Goal: Task Accomplishment & Management: Manage account settings

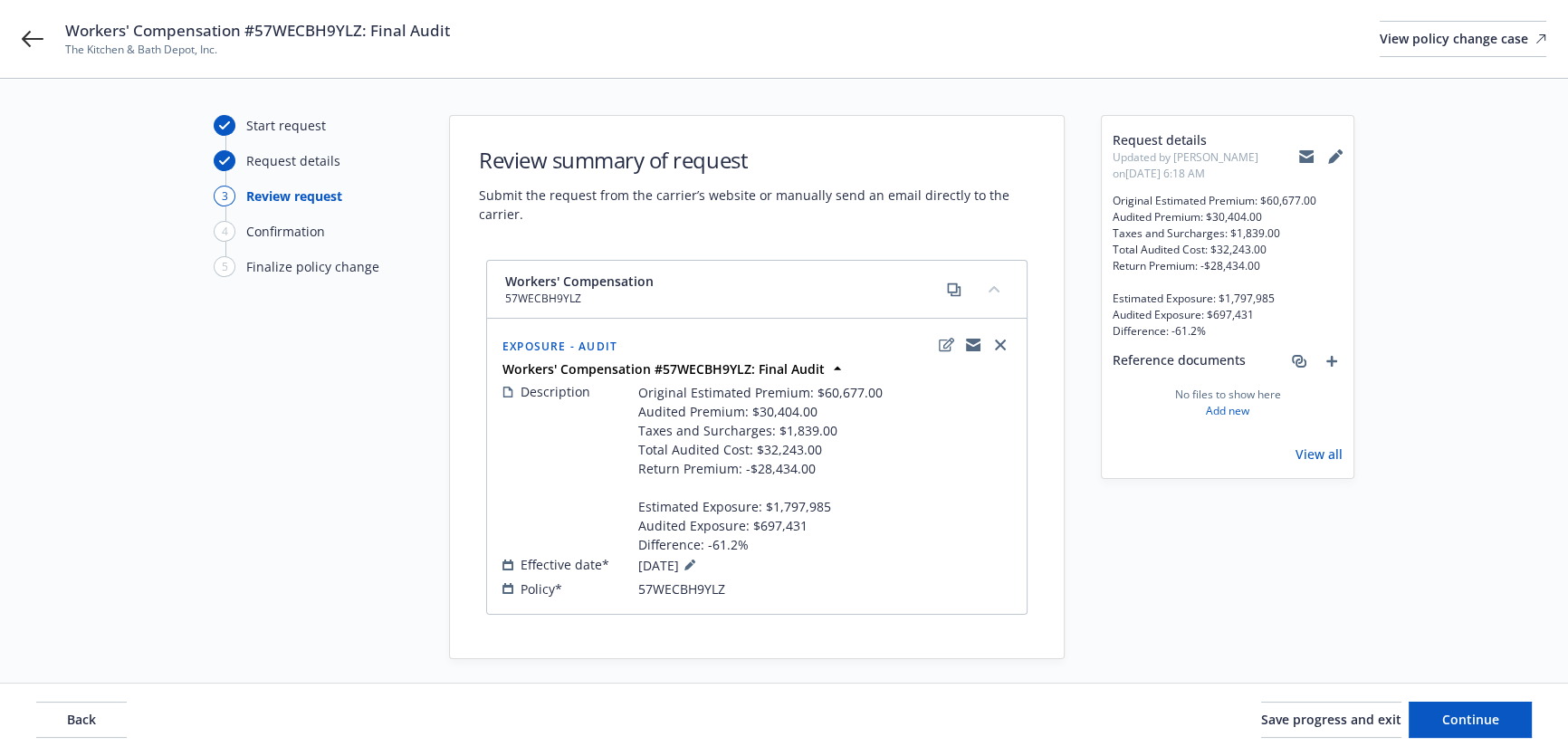
drag, startPoint x: 1365, startPoint y: 372, endPoint x: 1273, endPoint y: 404, distance: 97.4
click at [1365, 372] on div "Start request Request details 3 Review request 4 Confirmation 5 Finalize policy…" at bounding box center [784, 386] width 1525 height 544
click at [1088, 206] on div "Start request Request details 3 Review request 4 Confirmation 5 Finalize policy…" at bounding box center [784, 386] width 1525 height 544
click at [1446, 723] on span "Continue" at bounding box center [1471, 719] width 57 height 17
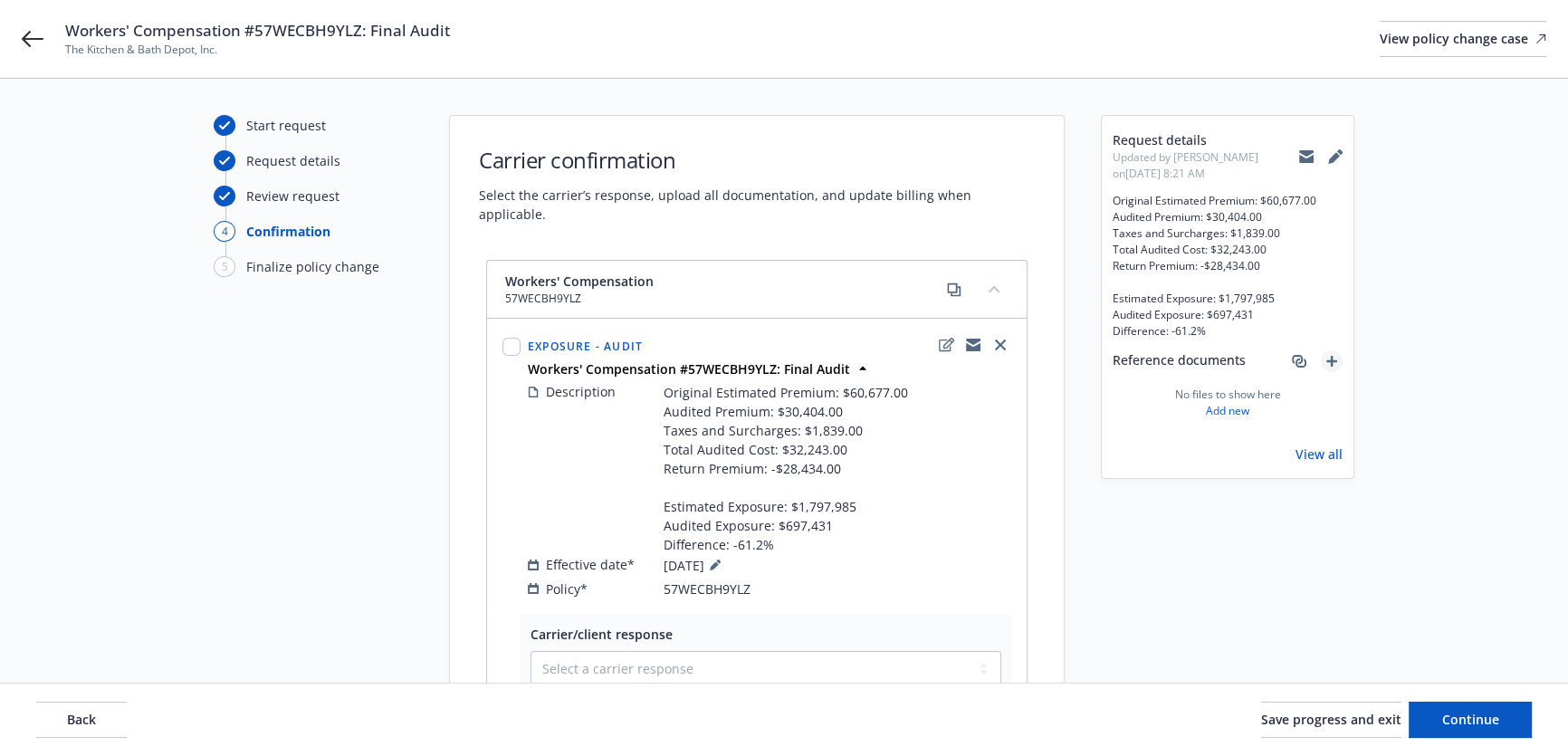
click at [1334, 367] on icon "add" at bounding box center [1332, 361] width 11 height 11
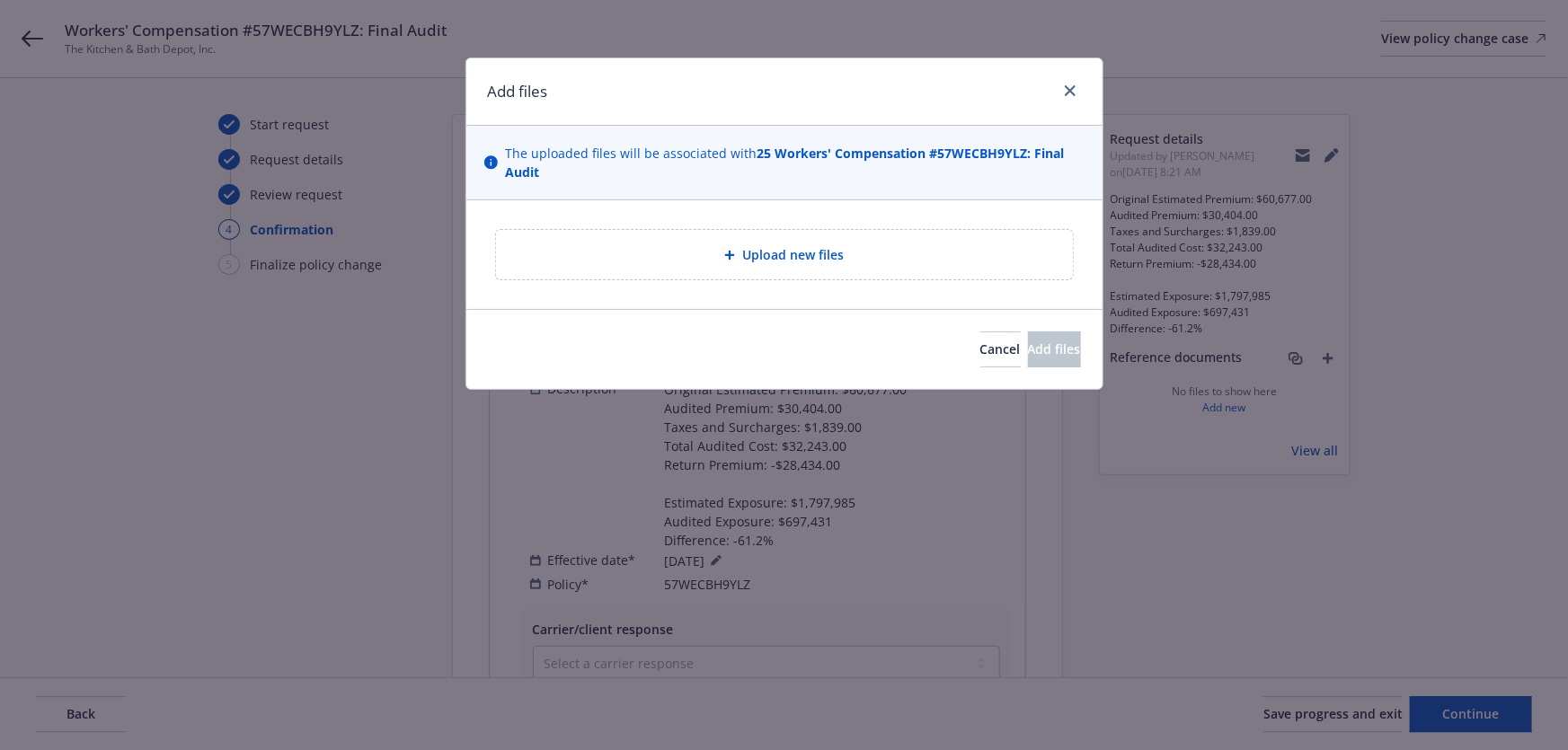
click at [876, 226] on div "Upload new files" at bounding box center [784, 254] width 636 height 108
click at [875, 239] on div "Upload new files" at bounding box center [784, 255] width 576 height 49
type textarea "x"
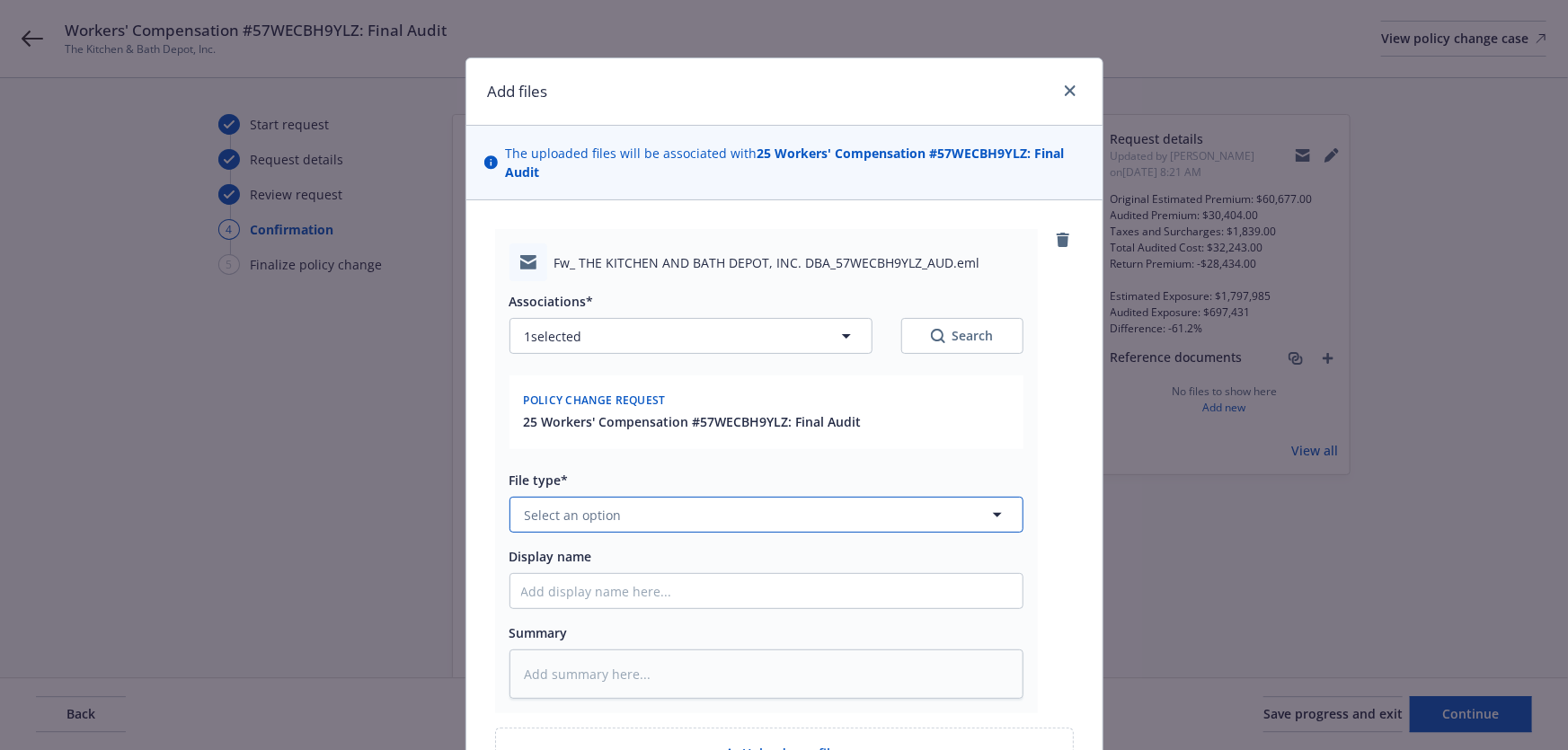
drag, startPoint x: 575, startPoint y: 509, endPoint x: 584, endPoint y: 505, distance: 9.8
click at [577, 509] on span "Select an option" at bounding box center [573, 515] width 97 height 19
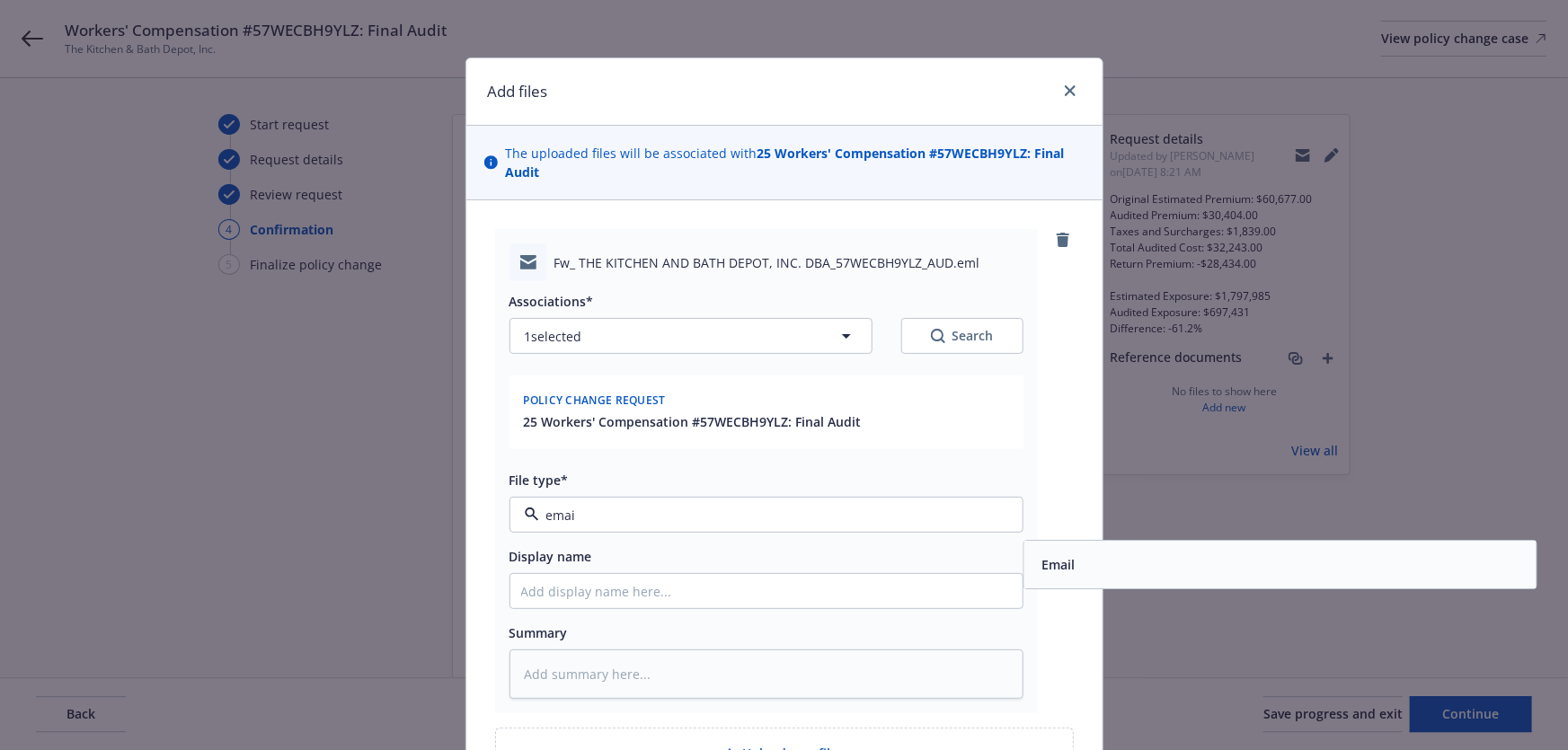
type input "email"
click at [1087, 574] on div "Email" at bounding box center [1279, 565] width 491 height 26
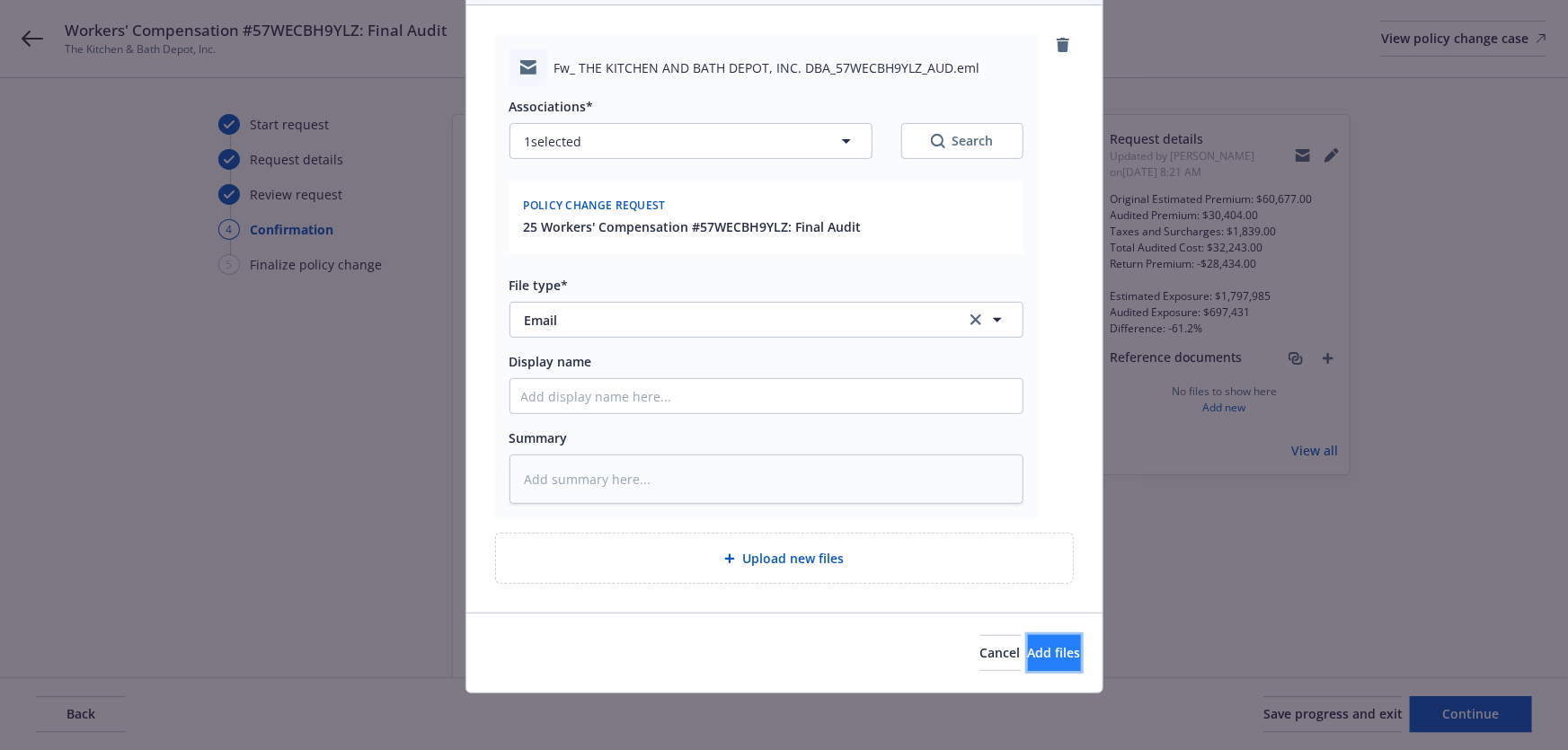
click at [1044, 655] on span "Add files" at bounding box center [1054, 652] width 53 height 17
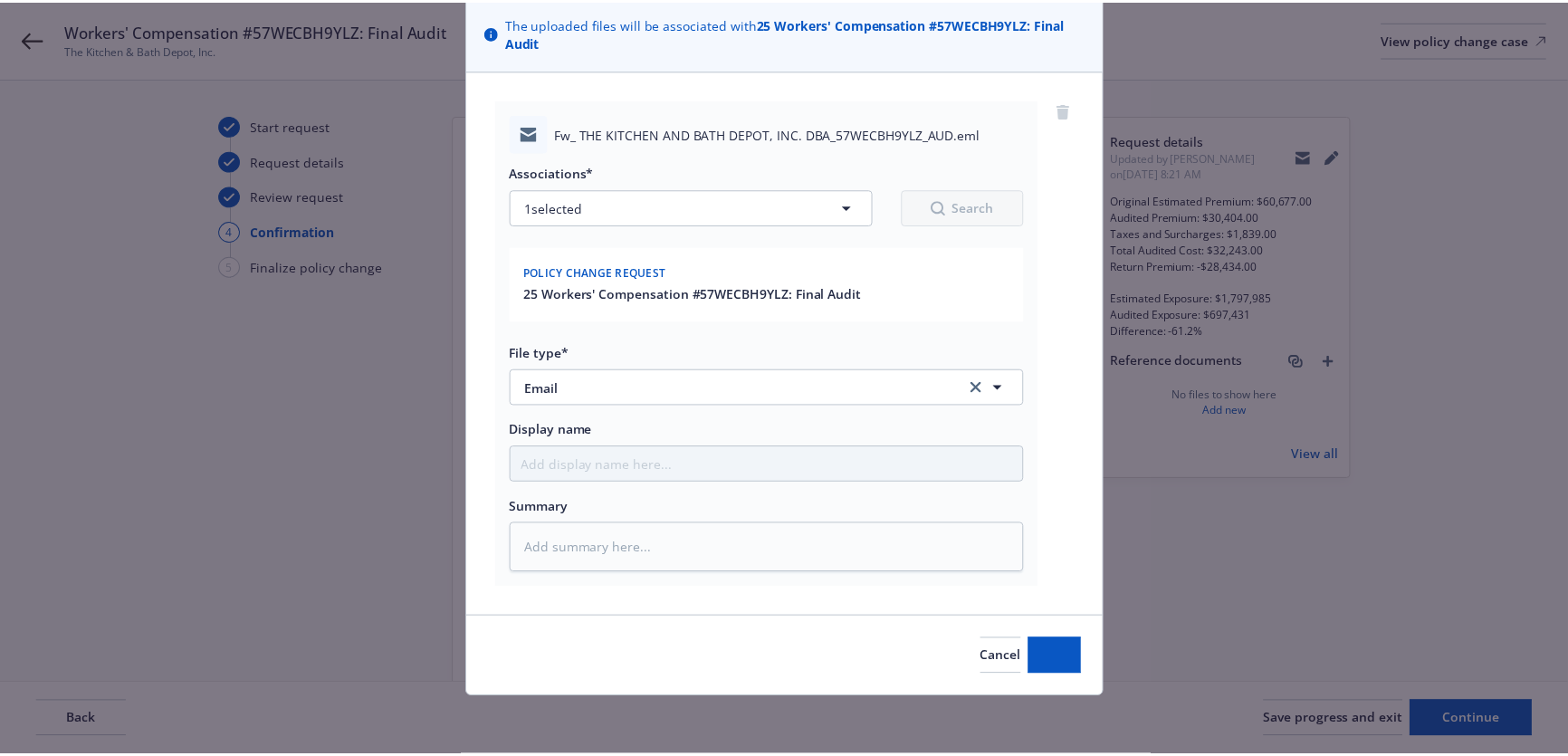
scroll to position [130, 0]
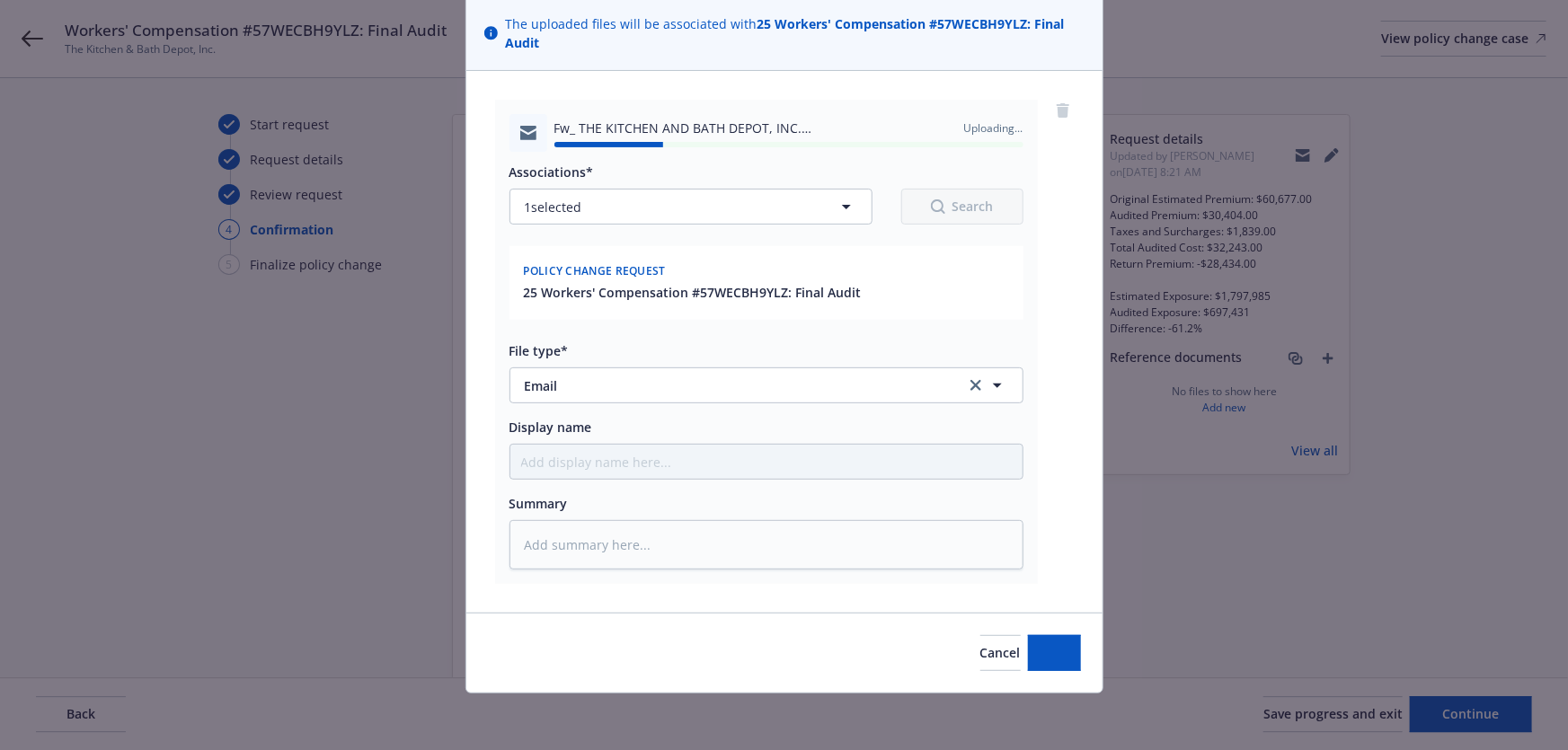
type textarea "x"
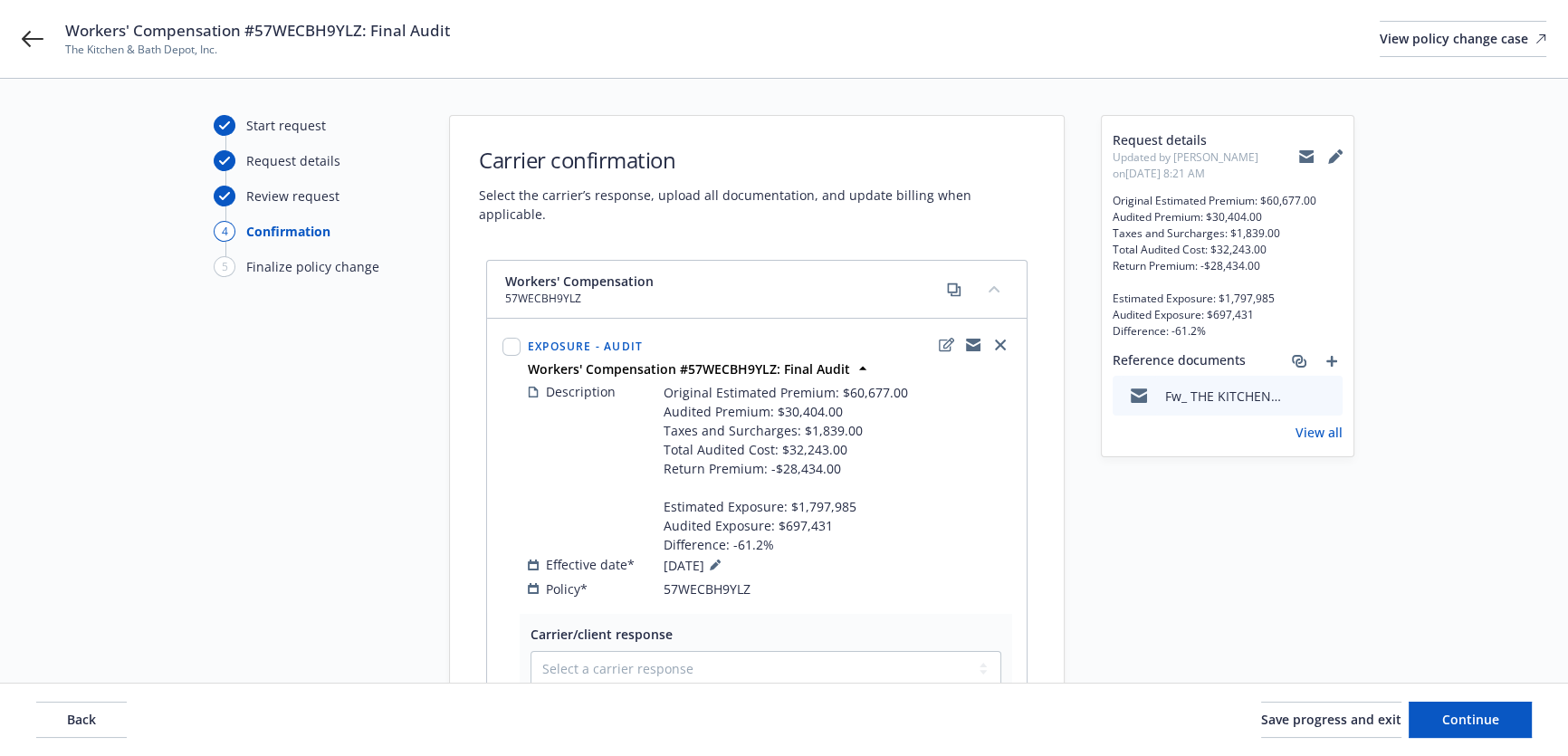
click at [373, 450] on div "Start request Request details Review request 4 Confirmation 5 Finalize policy c…" at bounding box center [313, 561] width 199 height 892
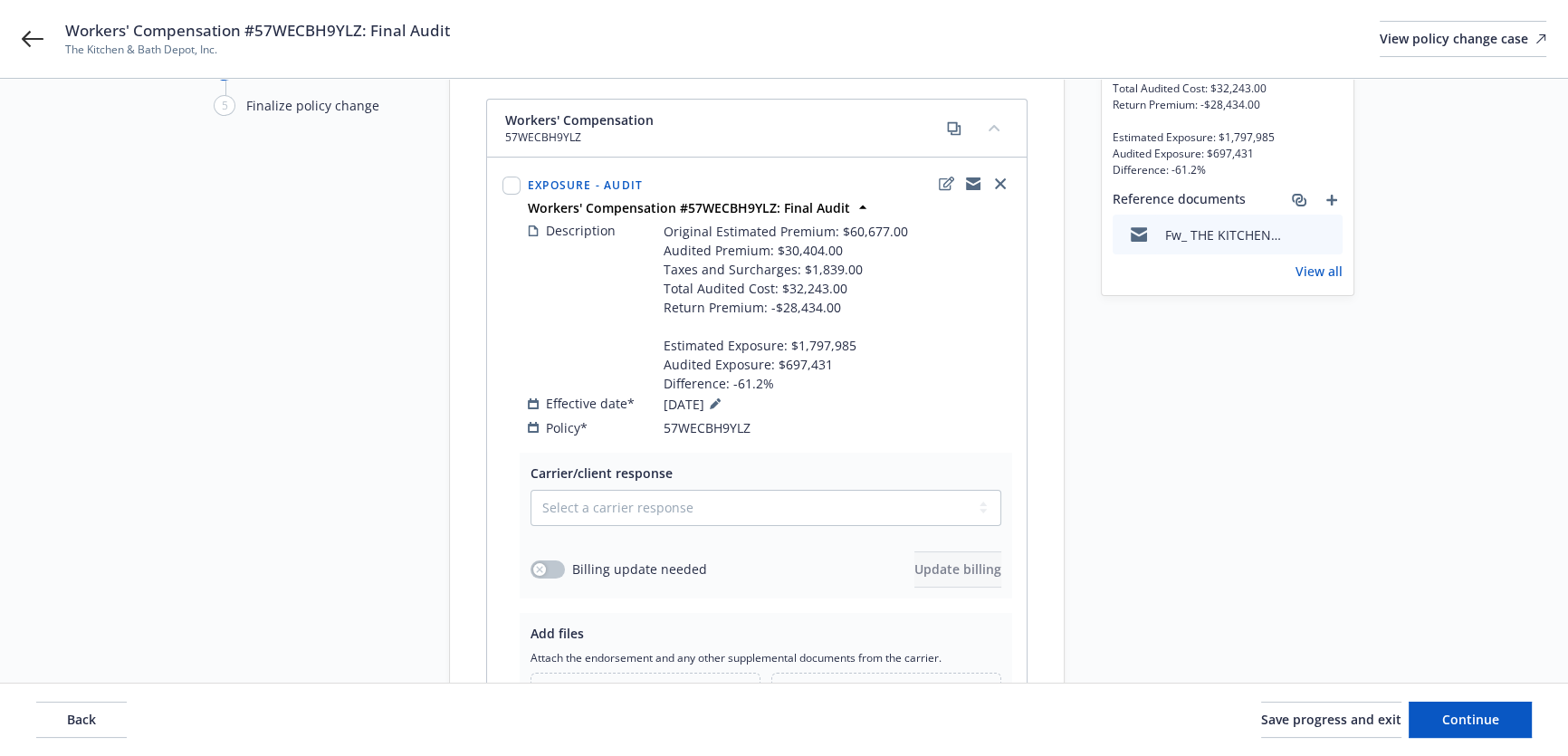
scroll to position [164, 0]
click at [842, 497] on select "Select a carrier response Accepted Accepted with revision No endorsement needed…" at bounding box center [765, 505] width 471 height 36
select select "ACCEPTED"
click at [530, 487] on select "Select a carrier response Accepted Accepted with revision No endorsement needed…" at bounding box center [765, 505] width 471 height 36
click at [292, 24] on span "Workers' Compensation #57WECBH9YLZ: Final Audit" at bounding box center [257, 31] width 384 height 22
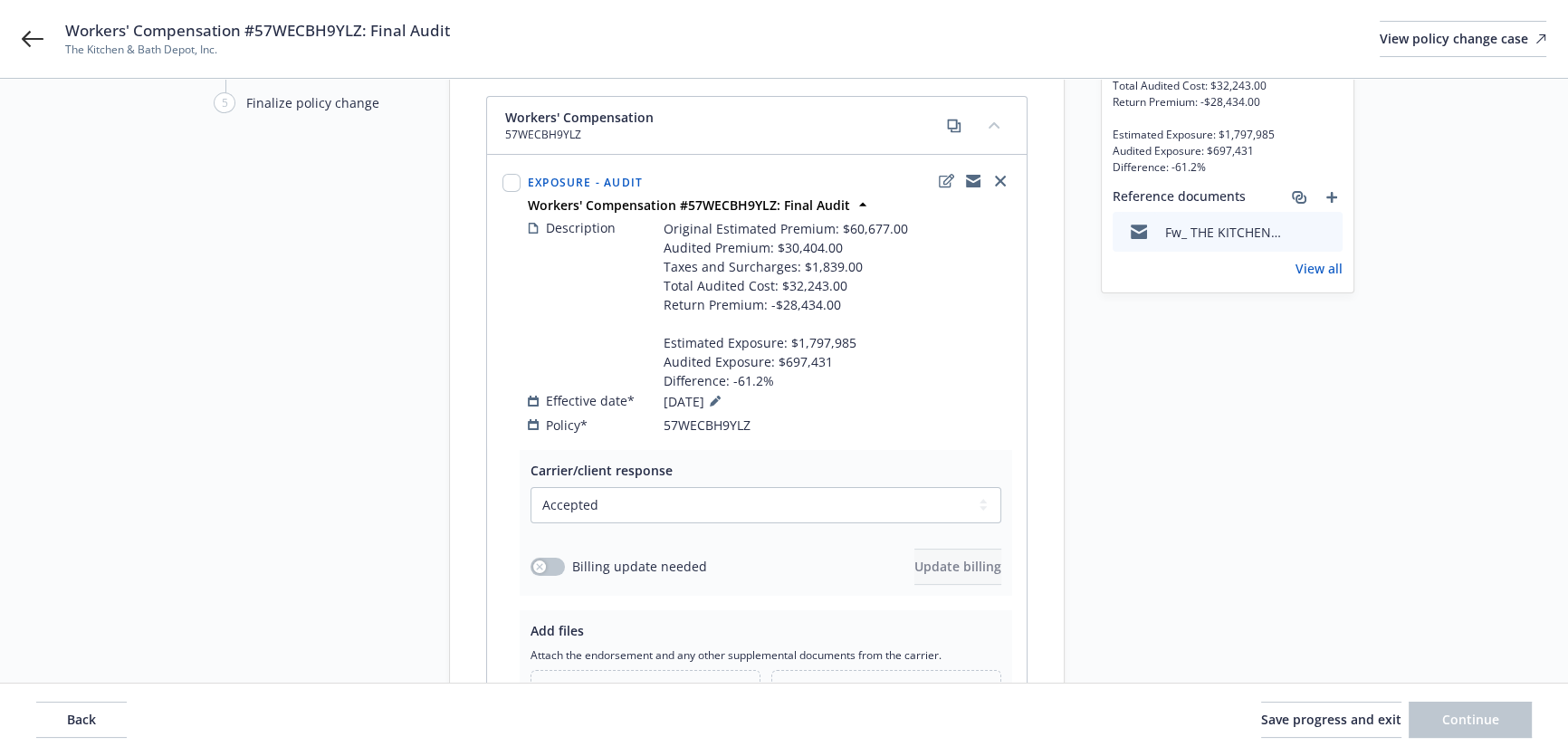
click at [292, 27] on span "Workers' Compensation #57WECBH9YLZ: Final Audit" at bounding box center [257, 31] width 384 height 22
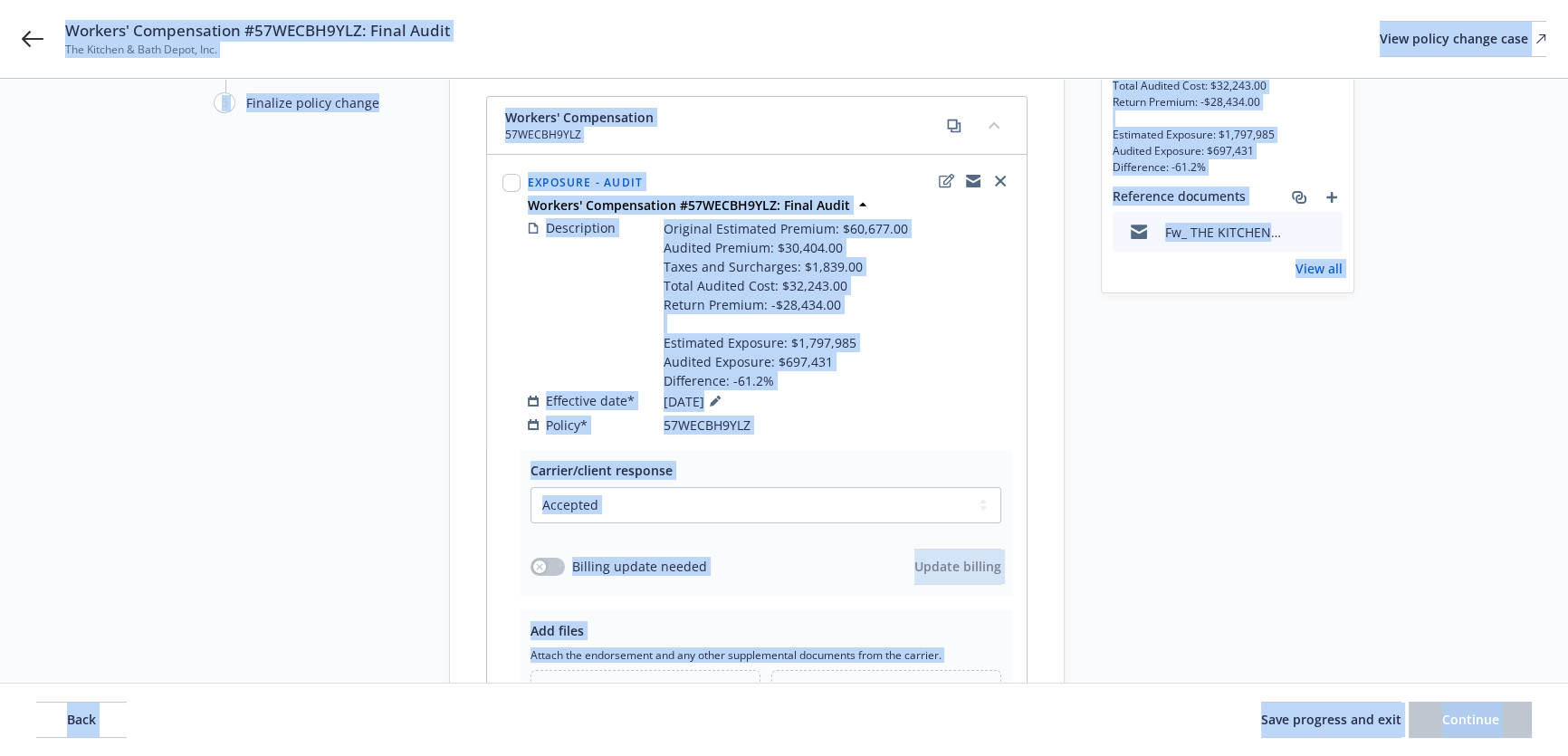
click at [303, 22] on span "Workers' Compensation #57WECBH9YLZ: Final Audit" at bounding box center [257, 31] width 384 height 22
click at [304, 22] on span "Workers' Compensation #57WECBH9YLZ: Final Audit" at bounding box center [257, 31] width 384 height 22
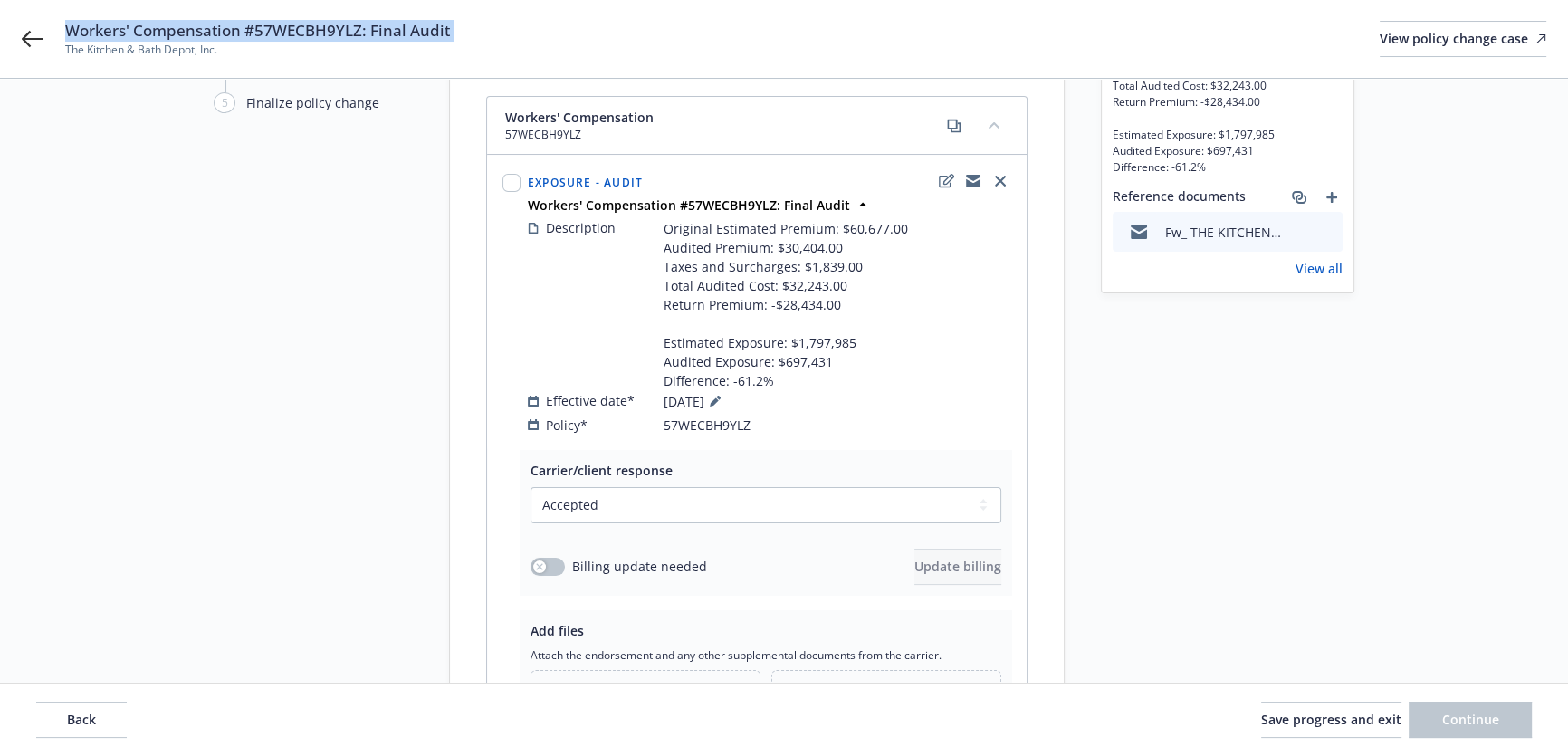
click at [304, 22] on span "Workers' Compensation #57WECBH9YLZ: Final Audit" at bounding box center [257, 31] width 384 height 22
click at [335, 29] on span "Workers' Compensation #57WECBH9YLZ: Final Audit" at bounding box center [257, 31] width 384 height 22
drag, startPoint x: 185, startPoint y: 59, endPoint x: 48, endPoint y: 60, distance: 137.0
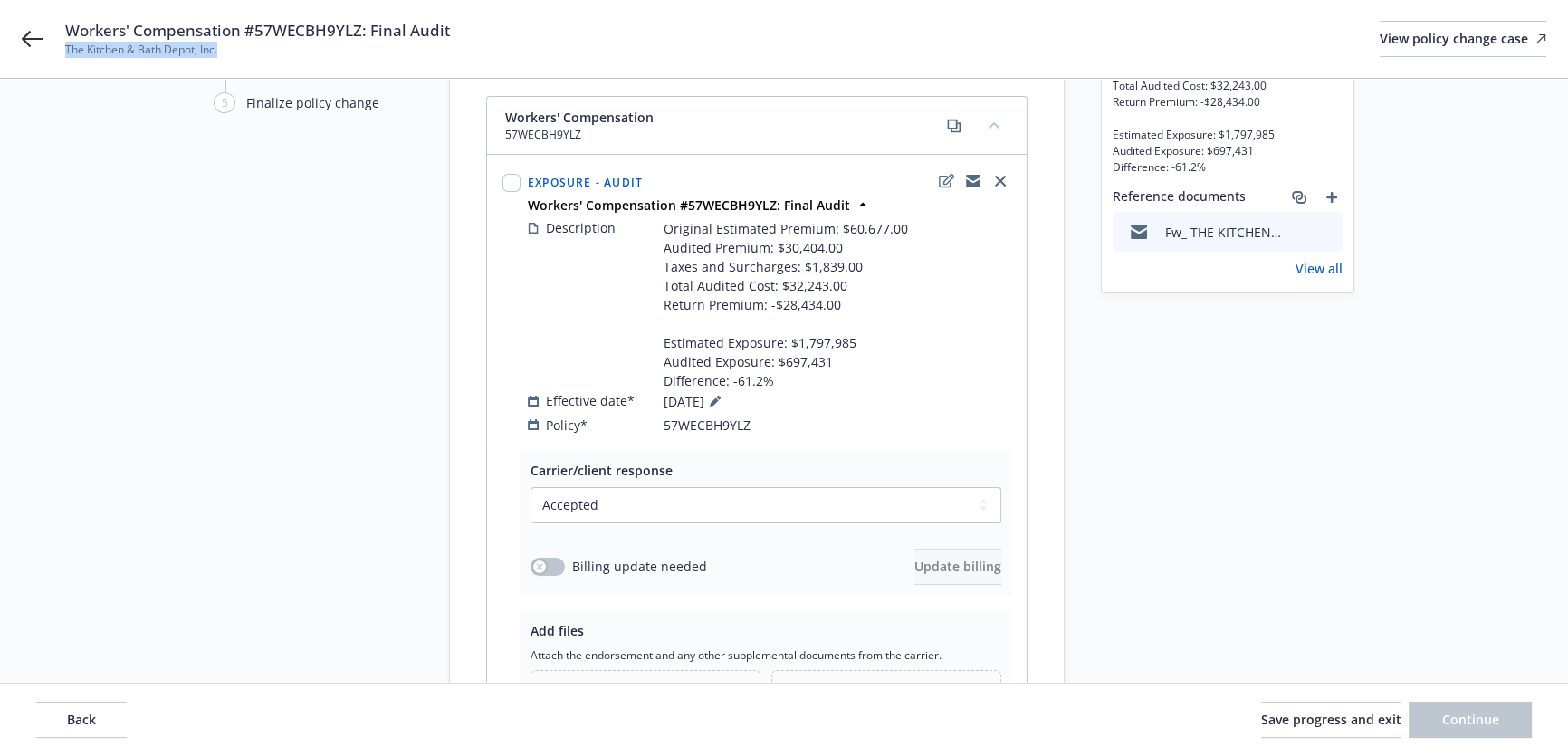
click at [61, 58] on div "Workers' Compensation #57WECBH9YLZ: Final Audit The Kitchen & Bath Depot, Inc. …" at bounding box center [784, 39] width 1568 height 78
copy span "The Kitchen & Bath Depot, Inc."
click at [559, 568] on button "button" at bounding box center [547, 567] width 34 height 18
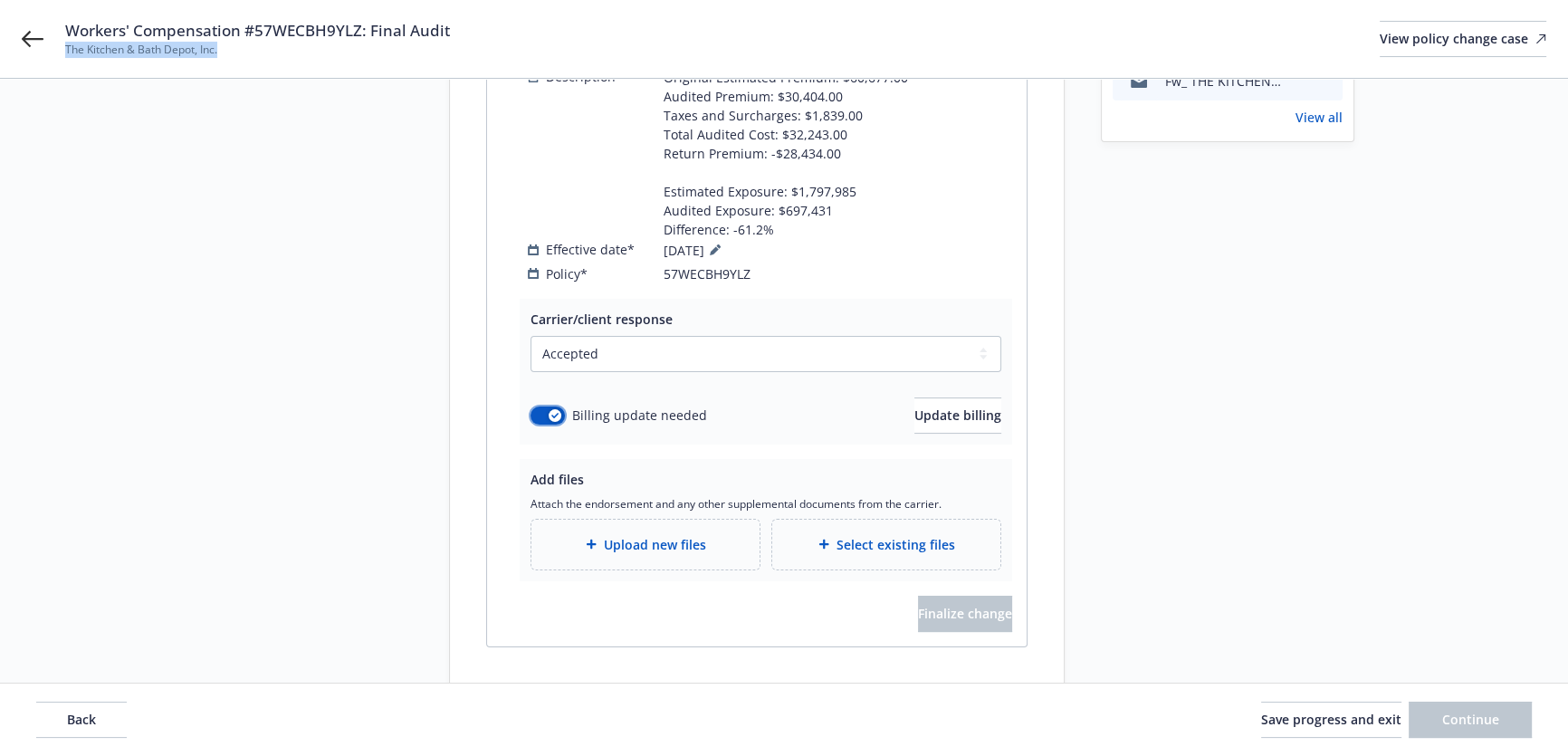
scroll to position [328, 0]
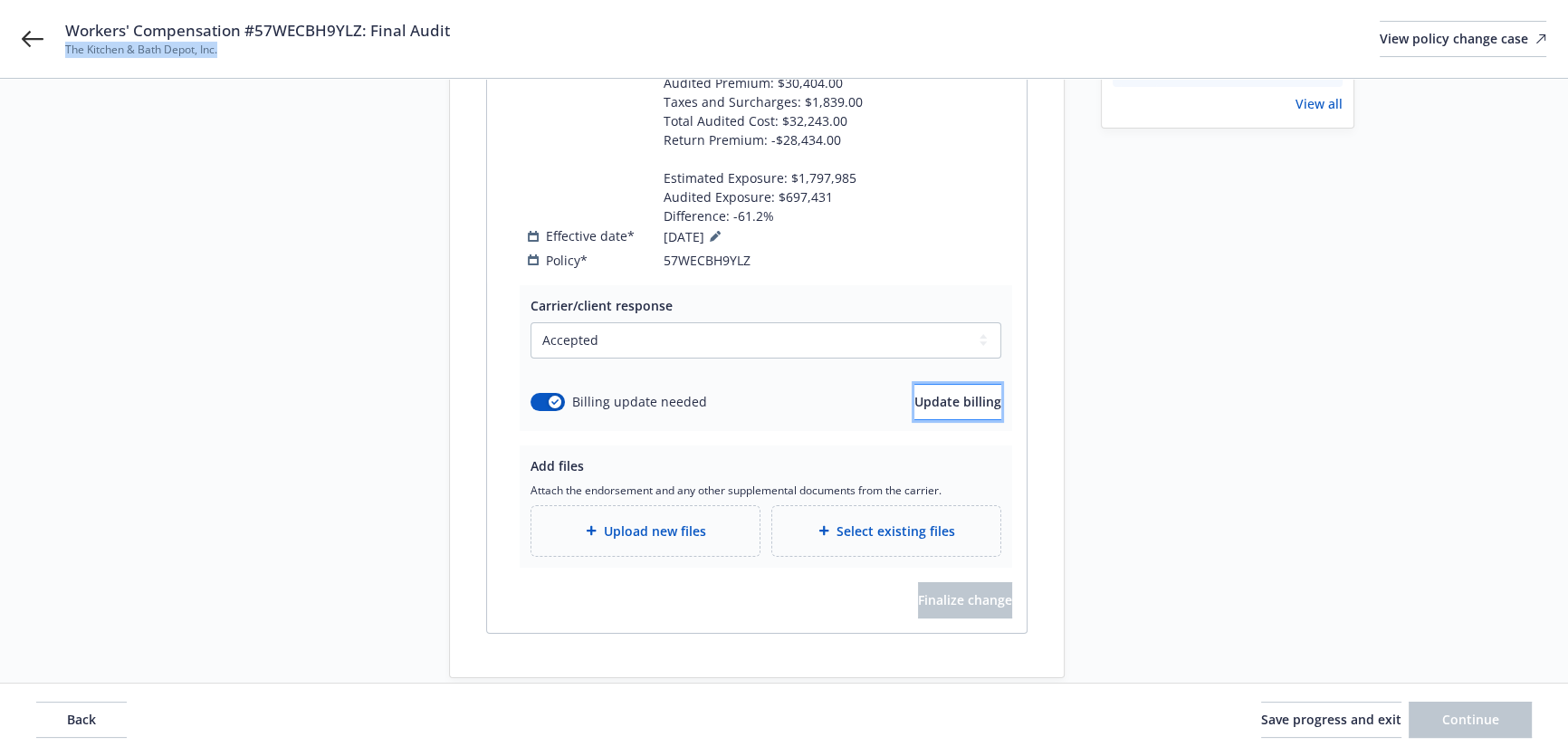
click at [939, 407] on span "Update billing" at bounding box center [958, 401] width 87 height 17
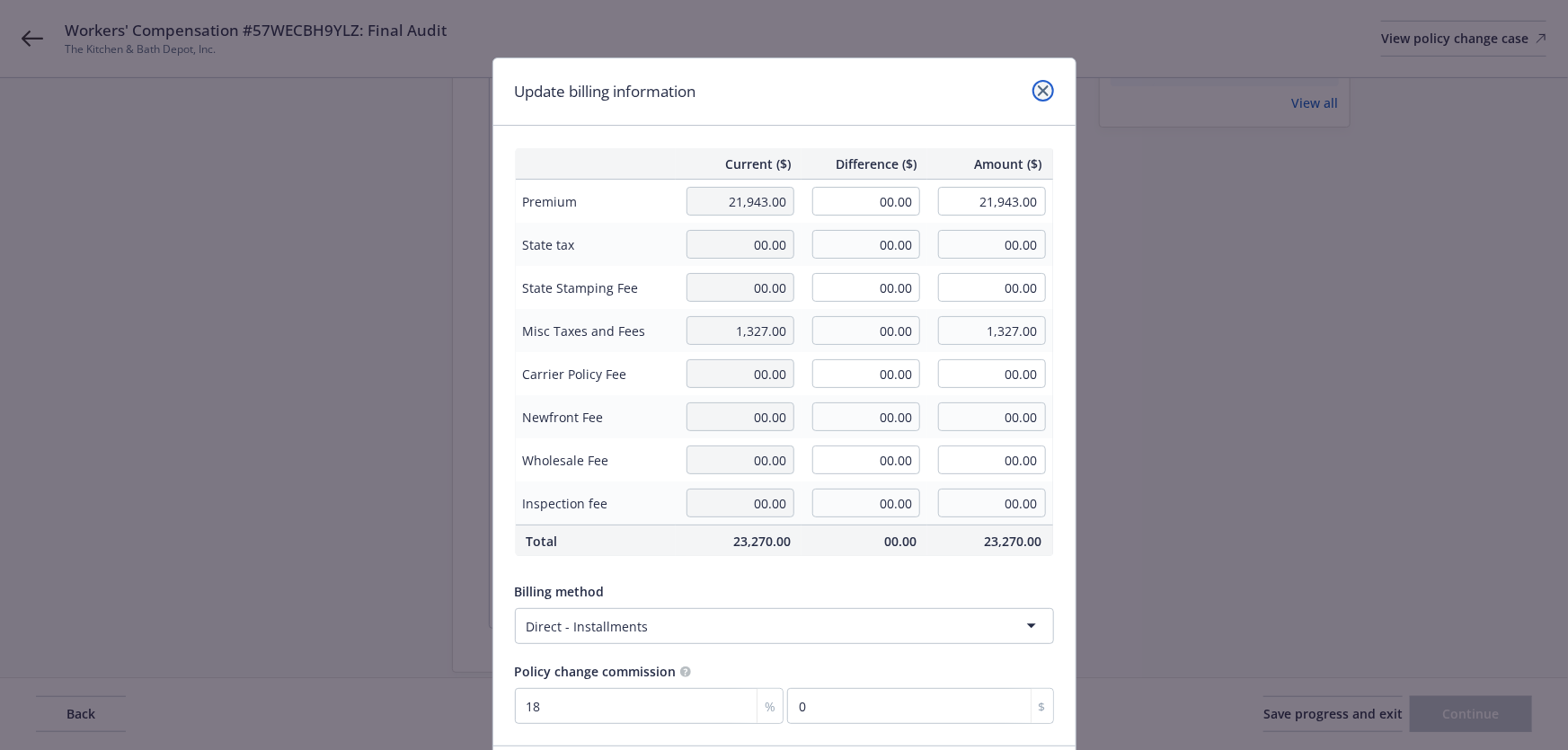
click at [1038, 87] on icon "close" at bounding box center [1044, 91] width 11 height 11
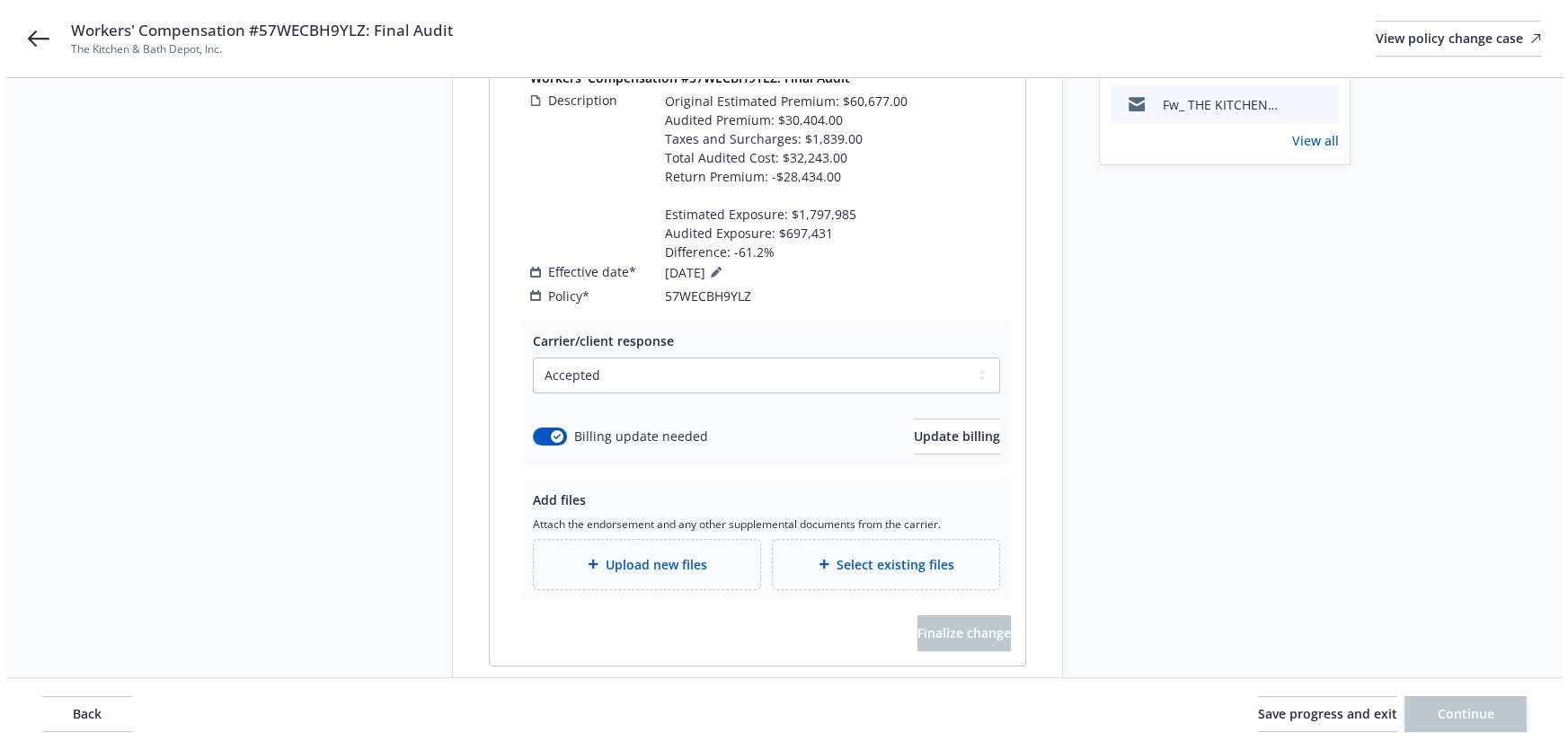
scroll to position [81, 0]
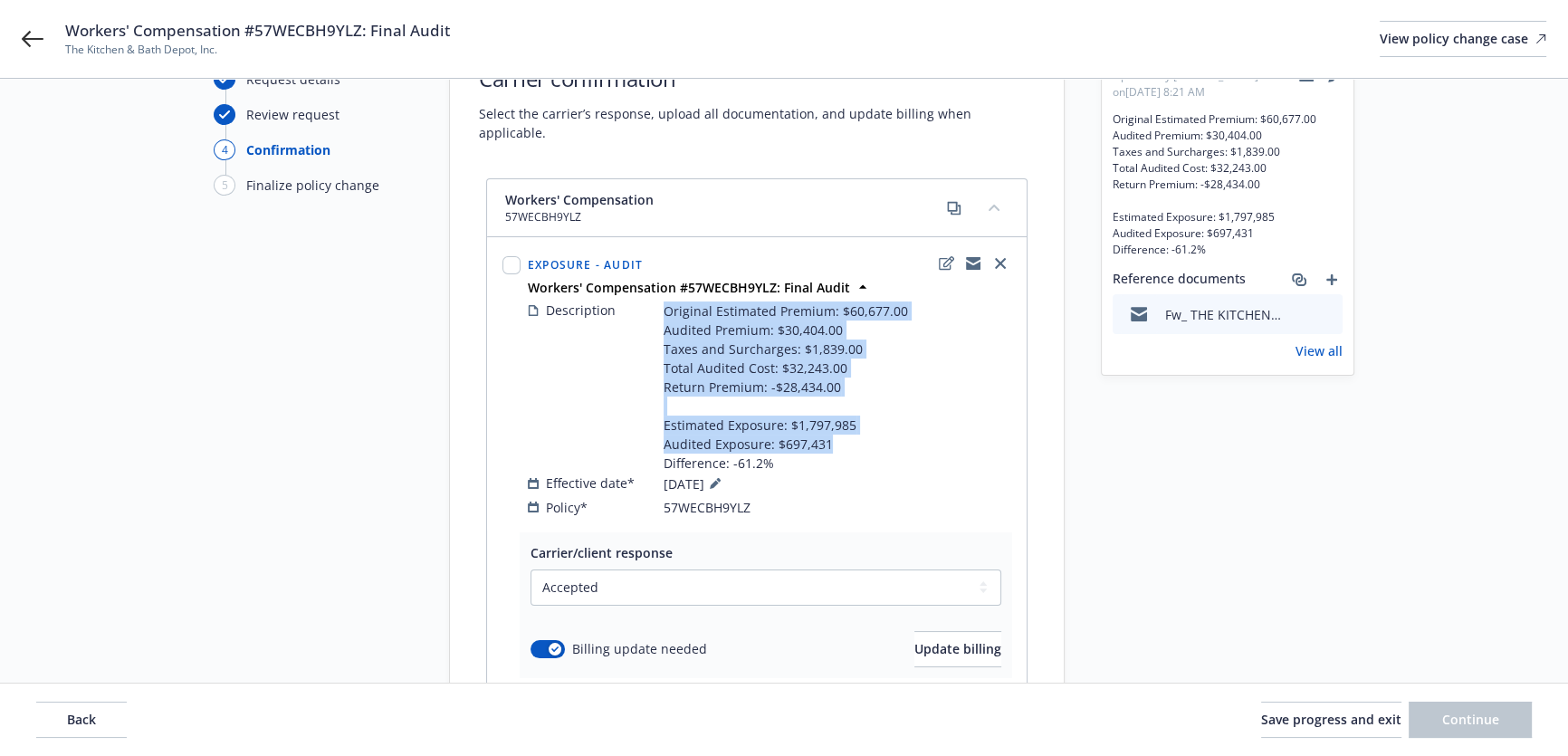
drag, startPoint x: 841, startPoint y: 427, endPoint x: 644, endPoint y: 312, distance: 228.1
click at [663, 302] on span "Original Estimated Premium: $60,677.00 Audited Premium: $30,404.00 Taxes and Su…" at bounding box center [785, 387] width 244 height 171
copy span "Original Estimated Premium: $60,677.00 Audited Premium: $30,404.00 Taxes and Su…"
click at [918, 649] on span "Update billing" at bounding box center [958, 649] width 87 height 17
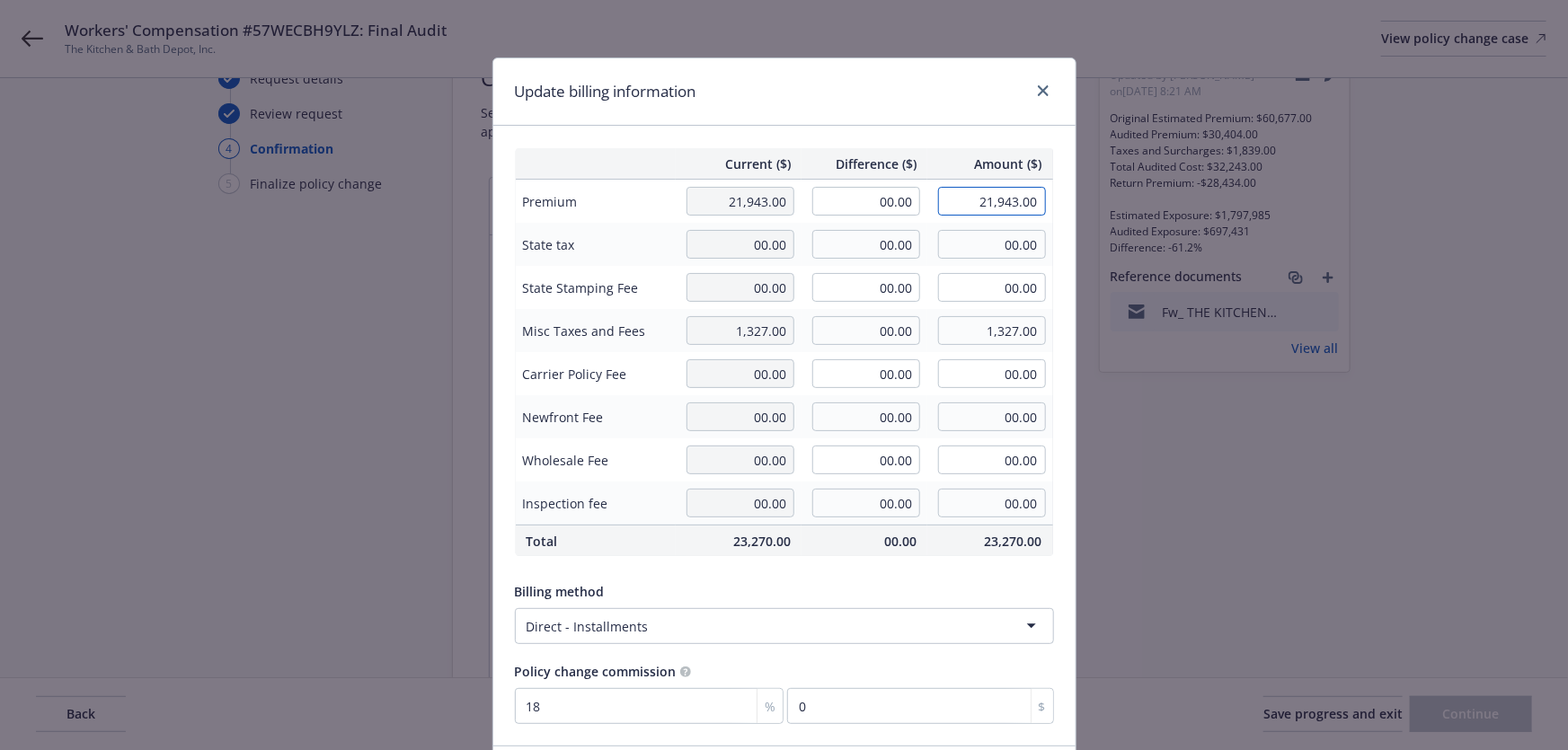
click at [979, 207] on input "21,943.00" at bounding box center [992, 201] width 107 height 29
drag, startPoint x: 973, startPoint y: 207, endPoint x: 1031, endPoint y: 208, distance: 58.0
click at [1031, 208] on input "21,943.00" at bounding box center [992, 201] width 107 height 29
click at [903, 215] on input "00.00" at bounding box center [866, 201] width 107 height 29
click at [903, 206] on input "00.00" at bounding box center [866, 201] width 107 height 29
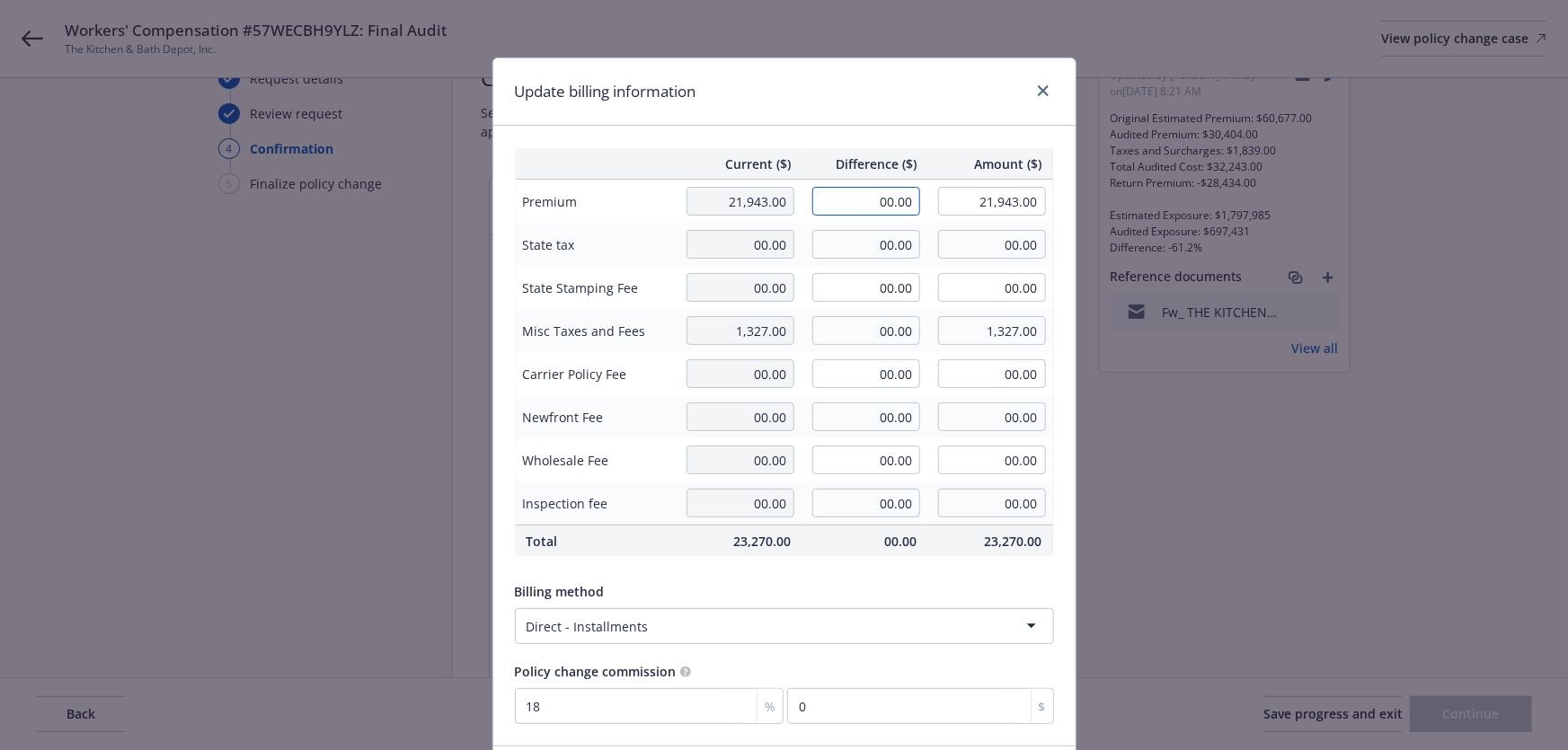
click at [904, 207] on input "00.00" at bounding box center [866, 201] width 107 height 29
click at [904, 206] on input "00.00" at bounding box center [866, 201] width 107 height 29
paste input "8,461"
type input "8,461.00"
type input "30,404.00"
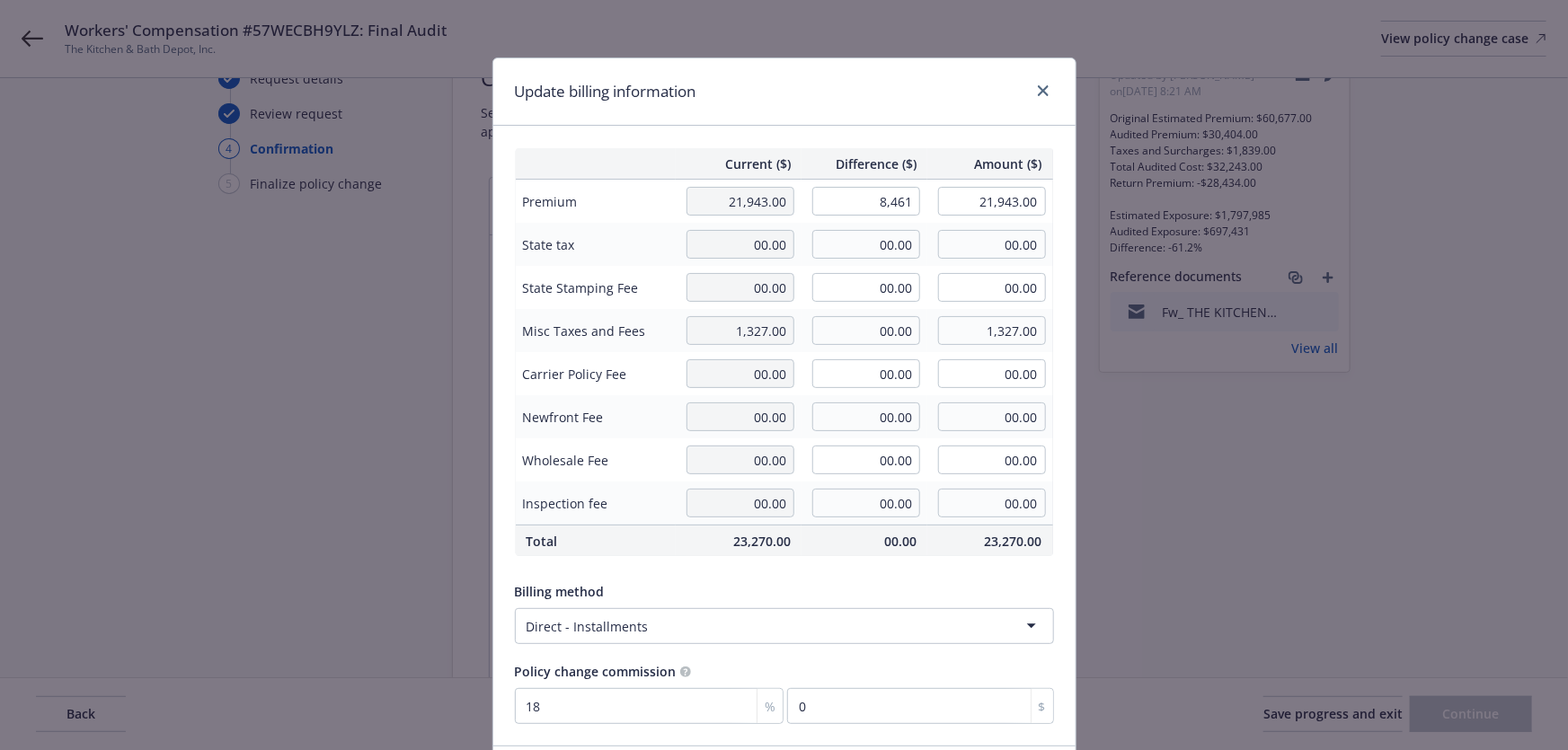
type input "1522.98"
click at [898, 143] on div "Current ($) Difference ($) Amount ($) Premium 21,943.00 8,461.00 30,404.00 Stat…" at bounding box center [784, 435] width 582 height 620
click at [791, 332] on td "1,327.00" at bounding box center [738, 329] width 126 height 43
click at [890, 325] on input "00.00" at bounding box center [866, 330] width 107 height 29
paste input "512"
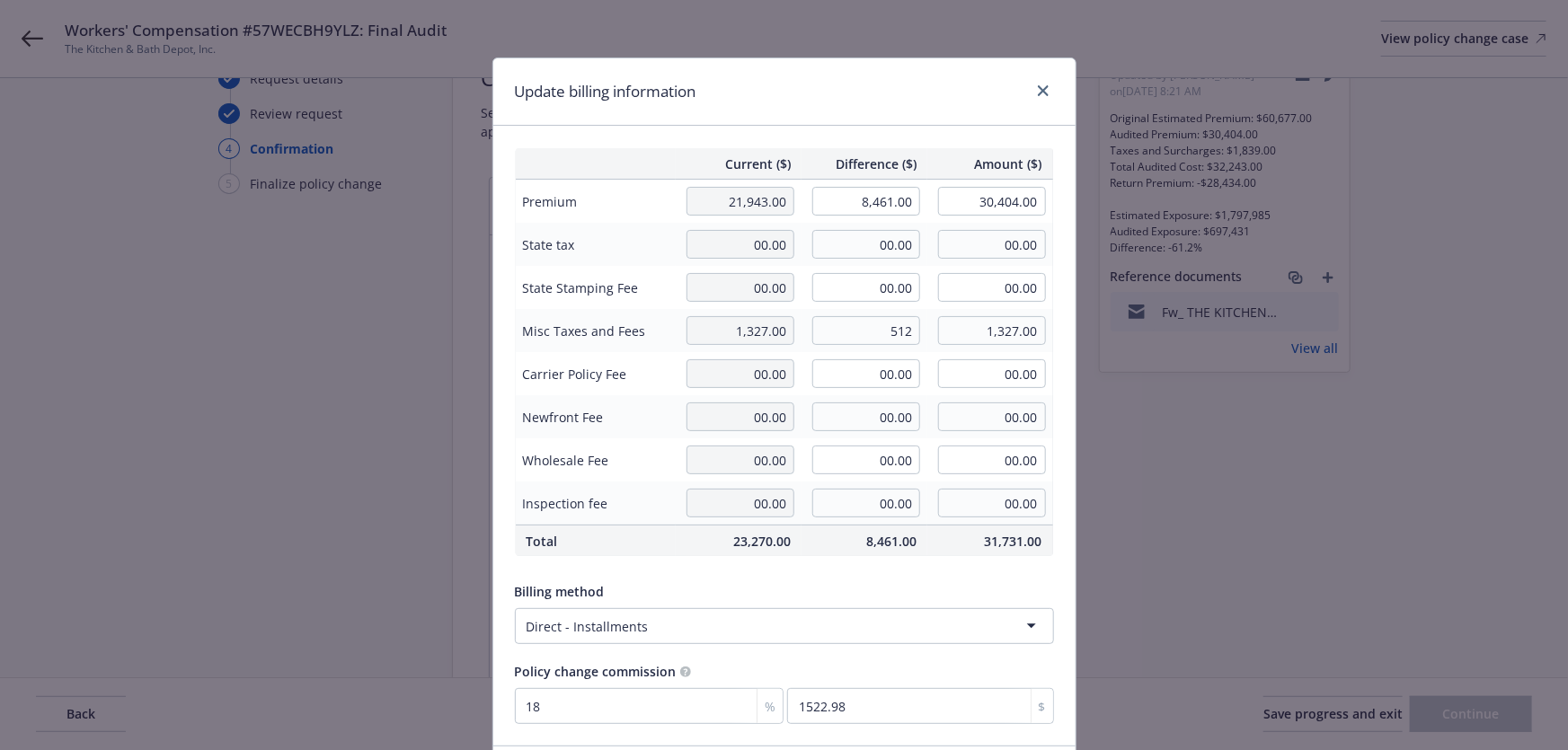
type input "512.00"
type input "1,839.00"
click at [848, 139] on div "Current ($) Difference ($) Amount ($) Premium 21,943.00 8,461.00 30,404.00 Stat…" at bounding box center [784, 435] width 582 height 620
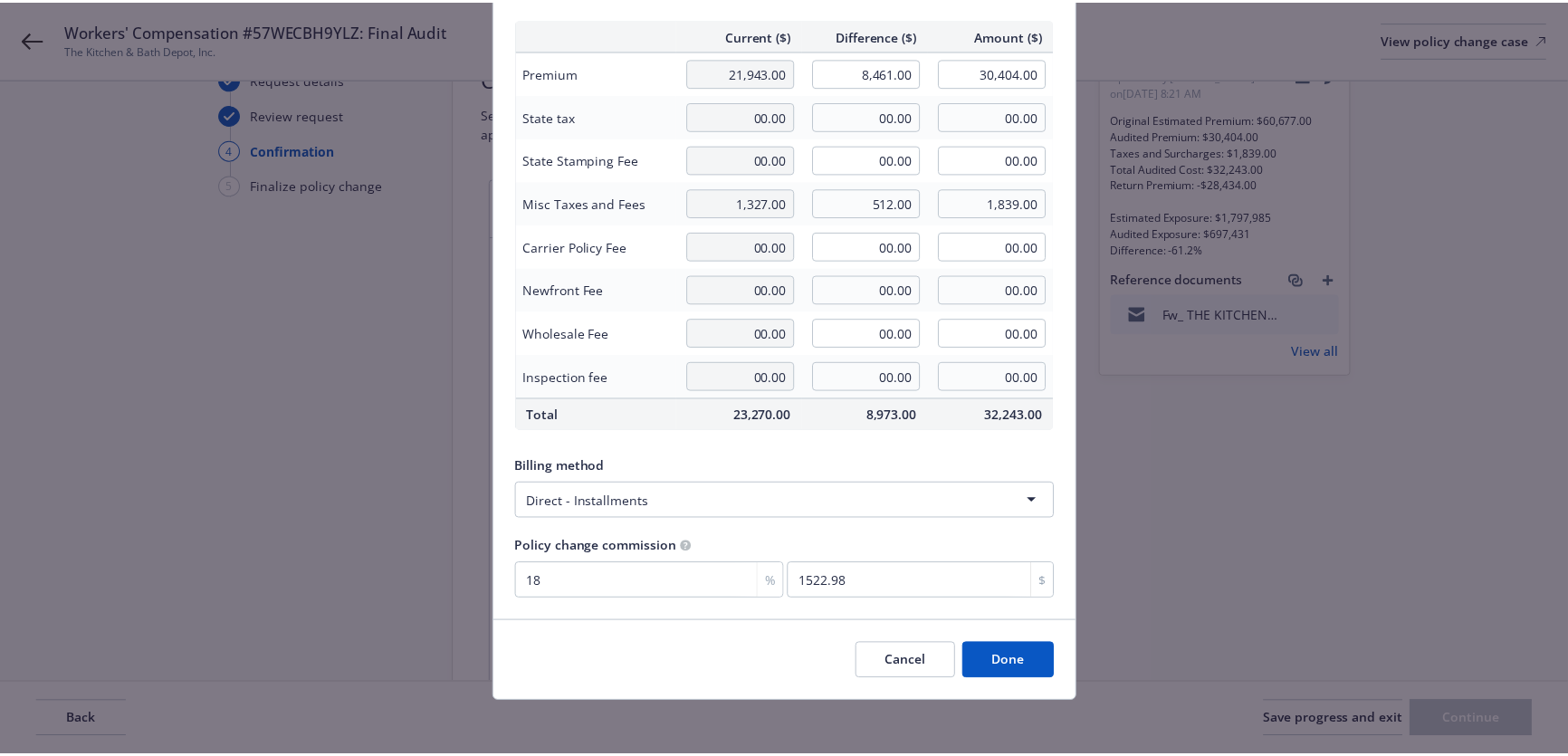
scroll to position [134, 0]
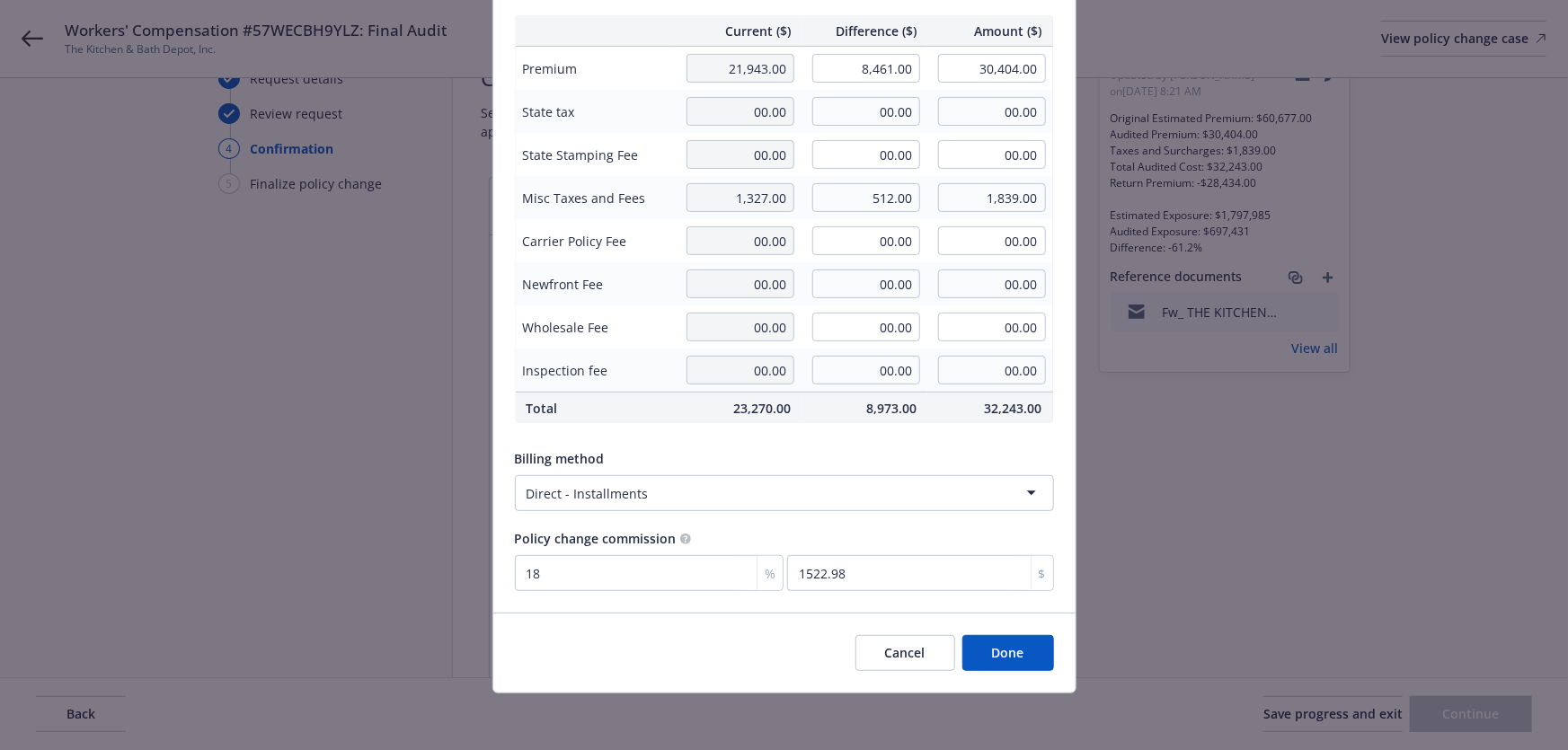
click at [1024, 650] on button "Done" at bounding box center [1008, 653] width 92 height 35
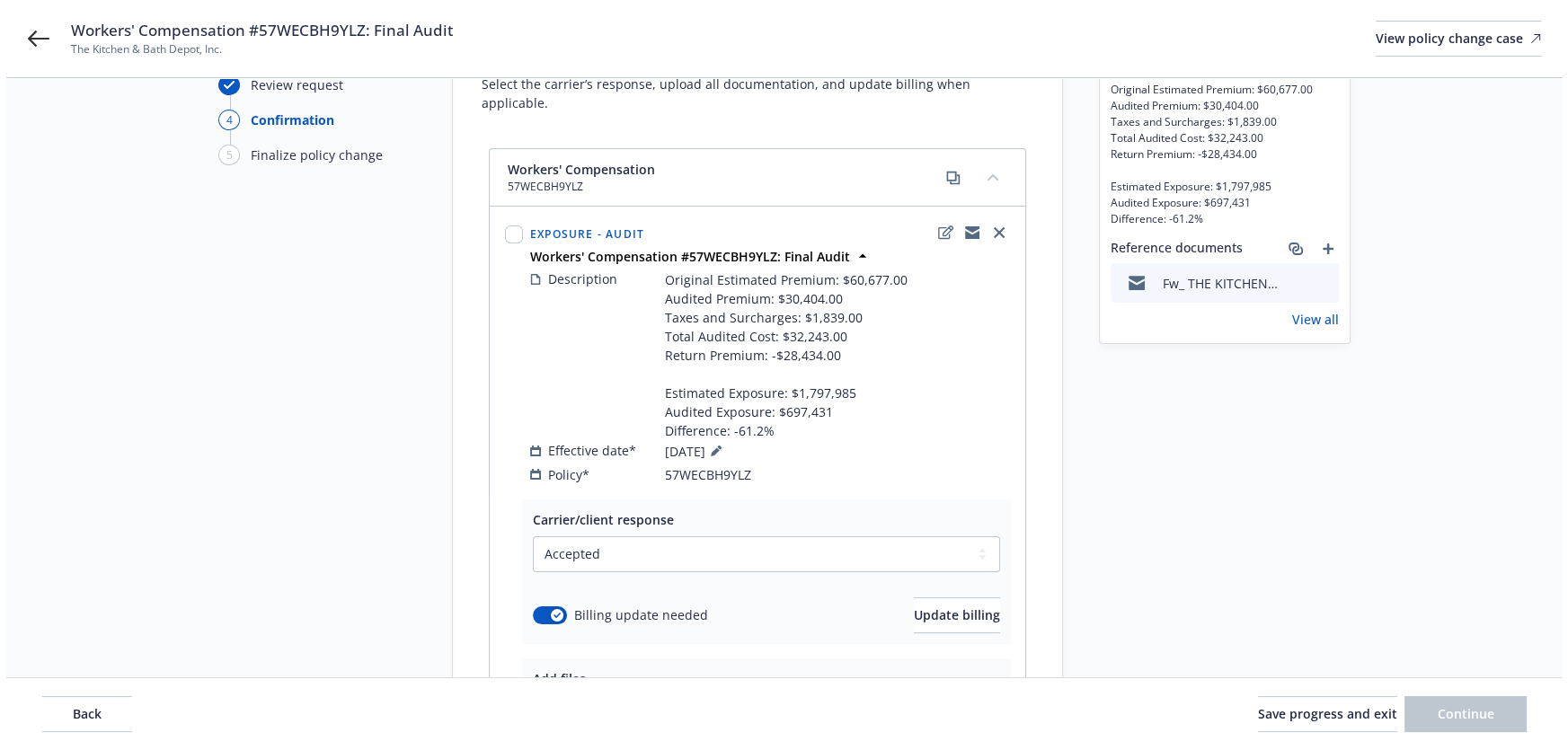
scroll to position [244, 0]
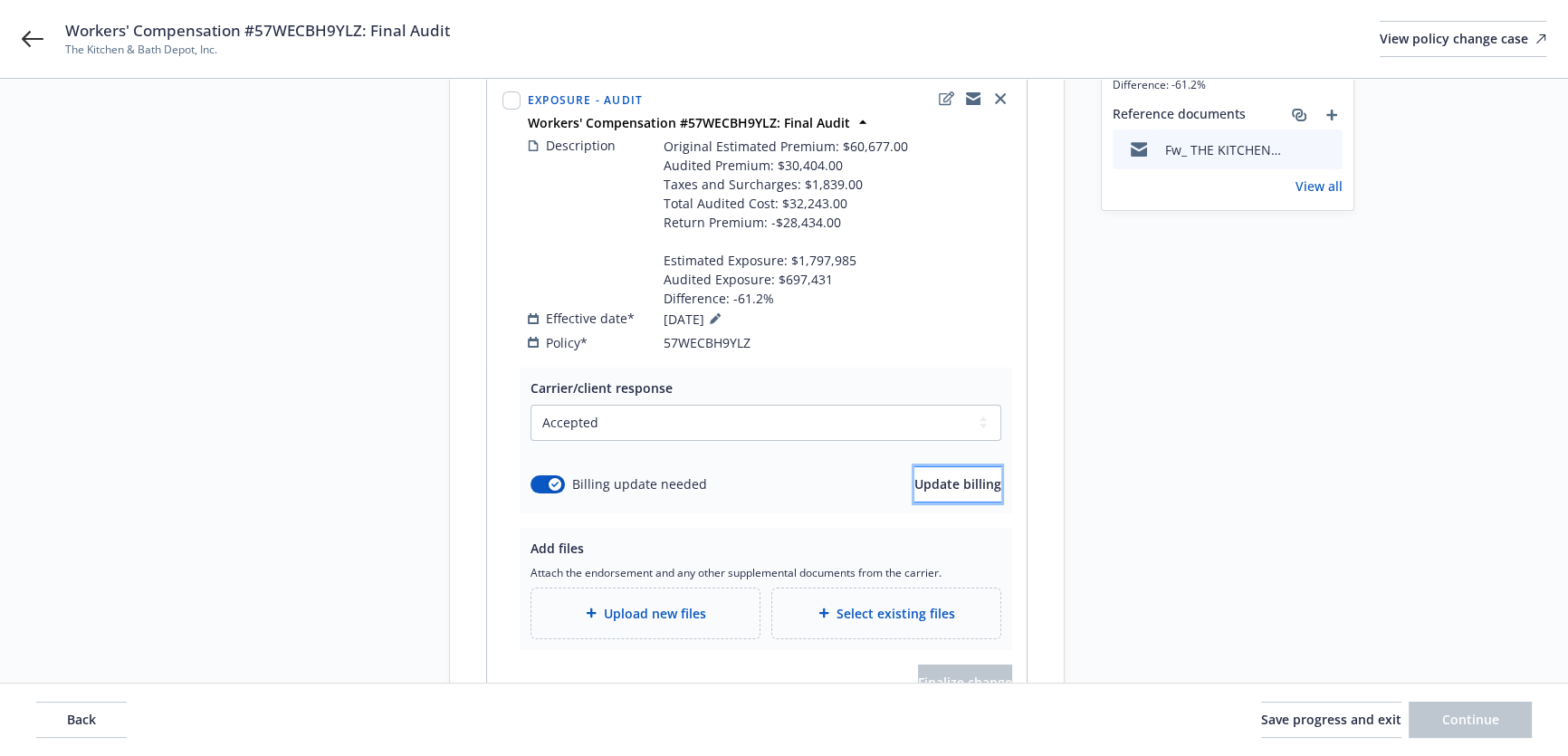
click at [934, 483] on span "Update billing" at bounding box center [958, 484] width 87 height 17
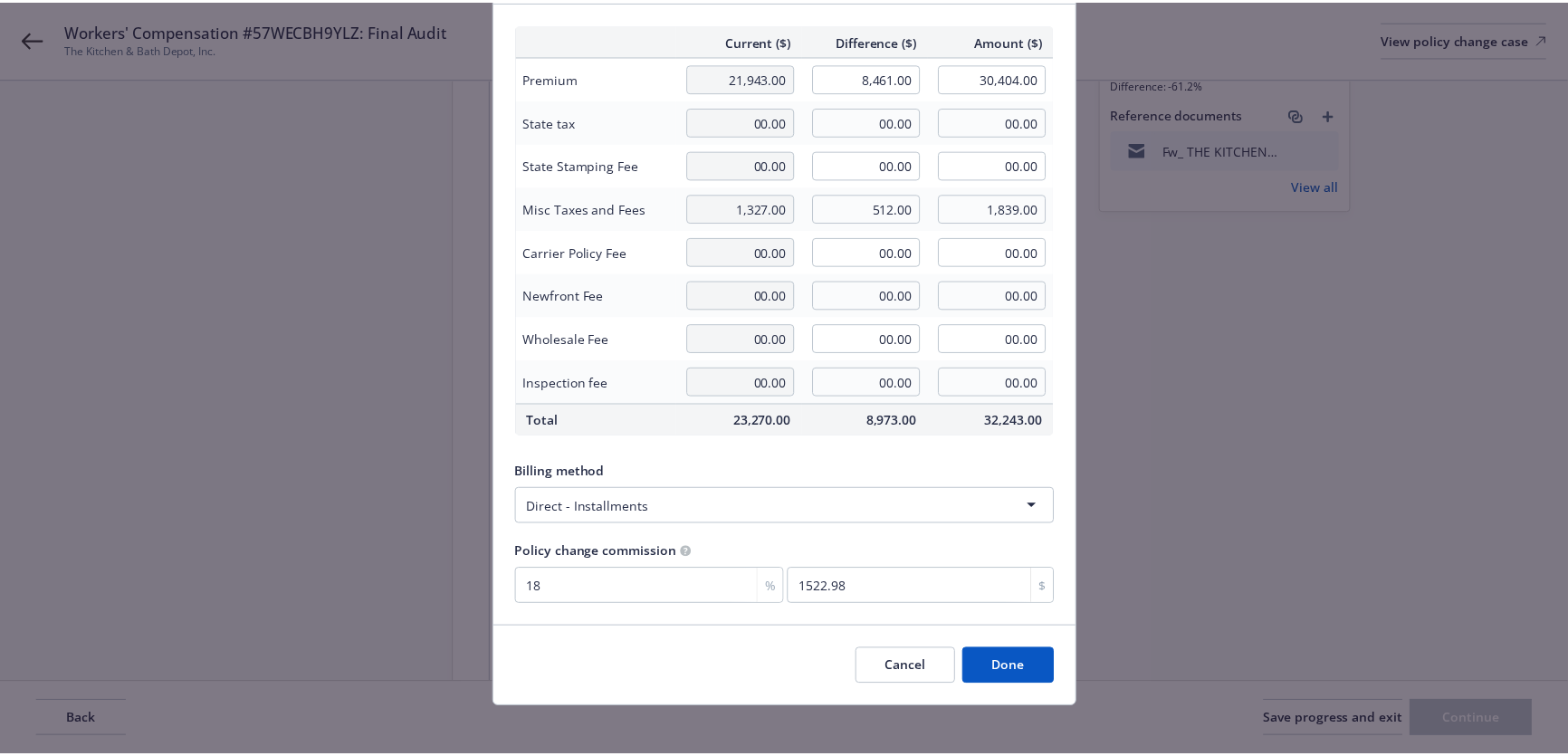
scroll to position [134, 0]
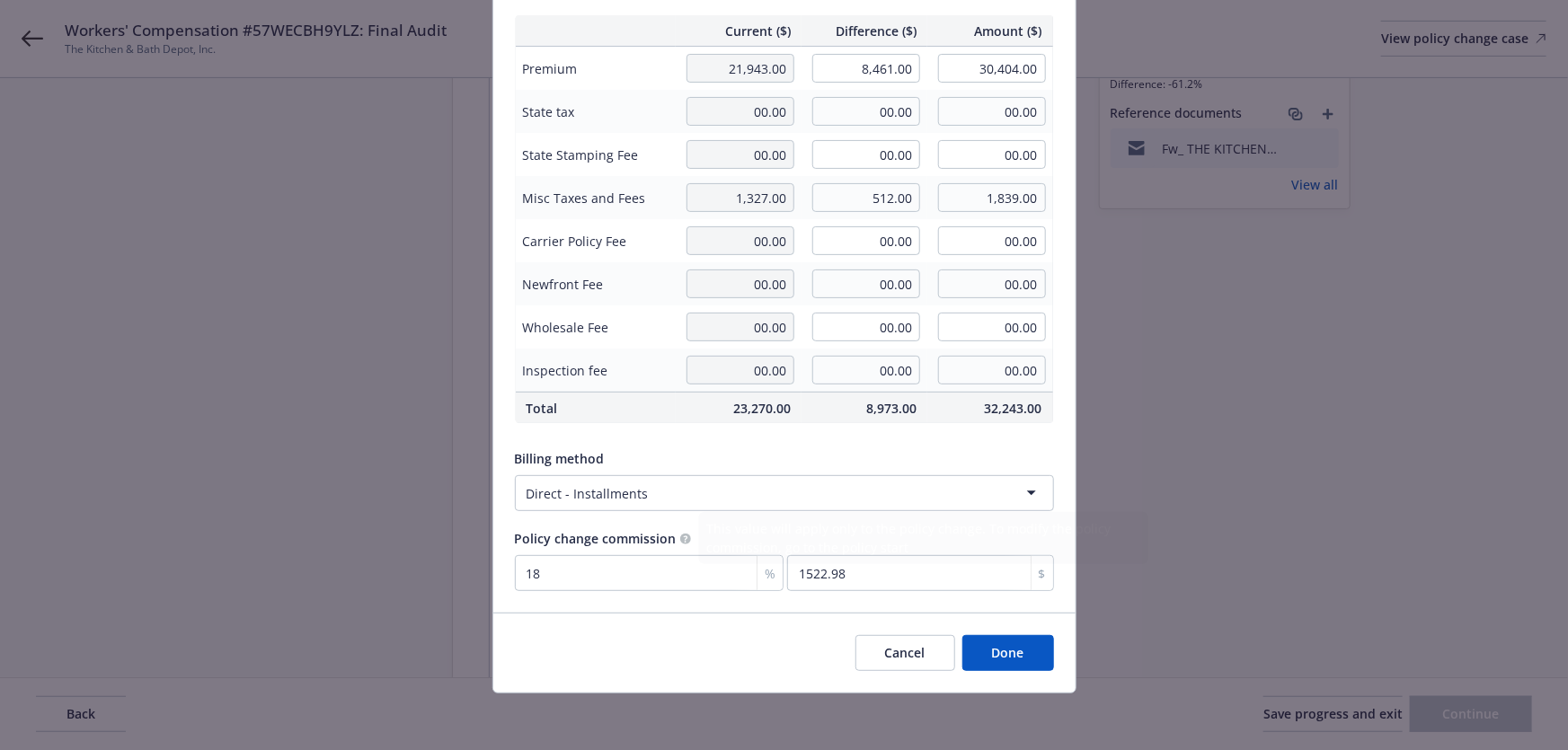
click at [670, 485] on html "Workers' Compensation #57WECBH9YLZ: Final Audit The Kitchen & Bath Depot, Inc. …" at bounding box center [784, 131] width 1568 height 750
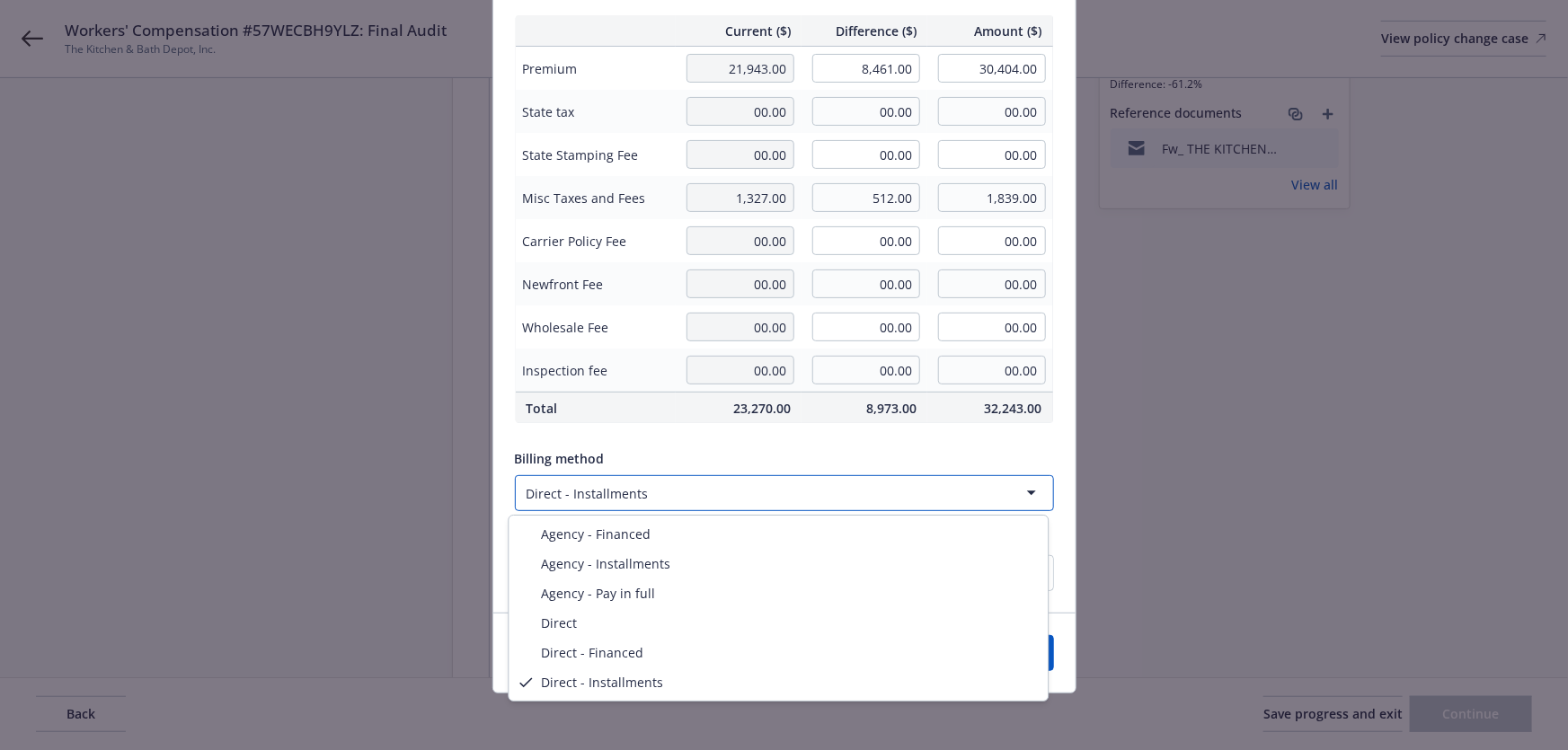
click at [405, 400] on html "Workers' Compensation #57WECBH9YLZ: Final Audit The Kitchen & Bath Depot, Inc. …" at bounding box center [784, 131] width 1568 height 750
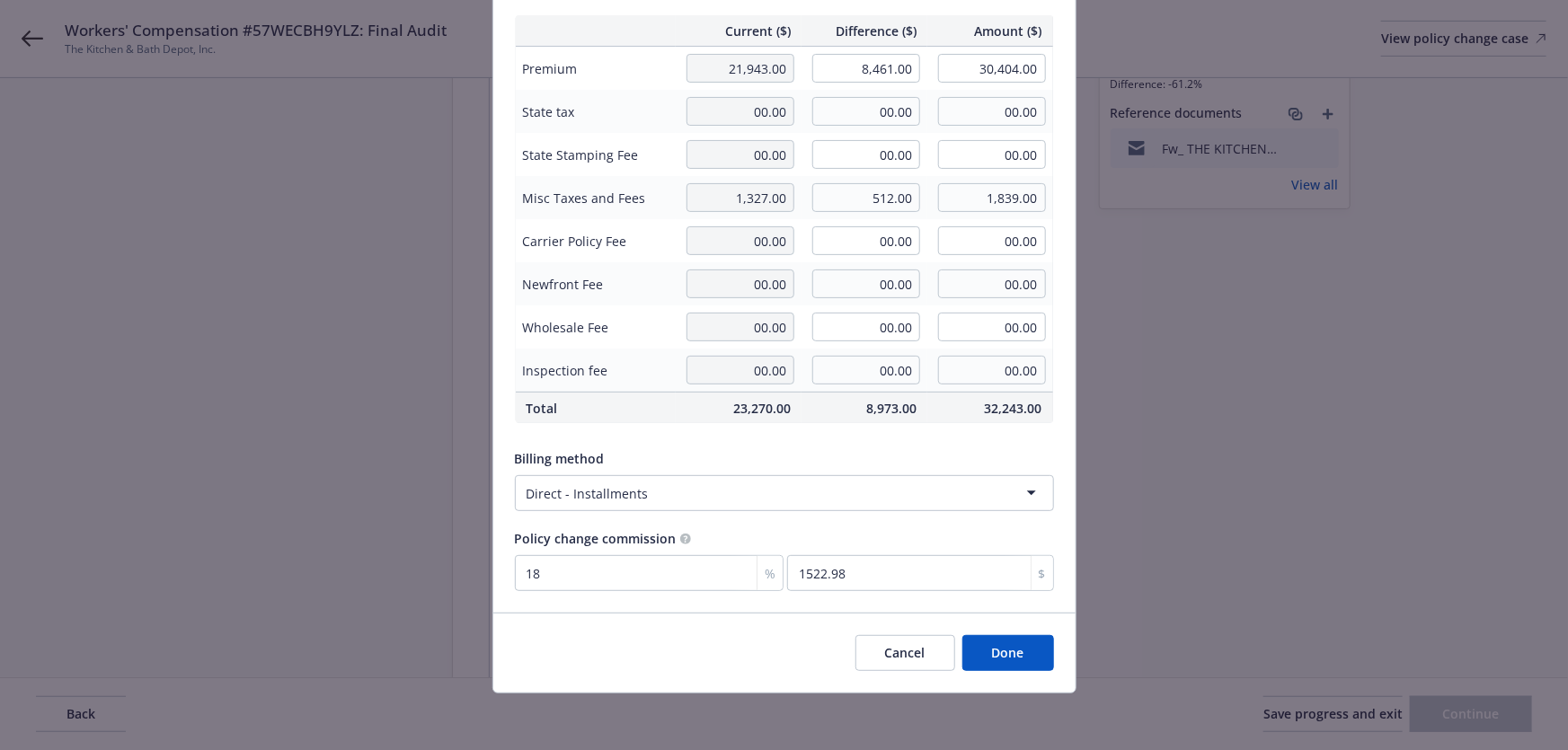
click at [984, 659] on button "Done" at bounding box center [1008, 653] width 92 height 35
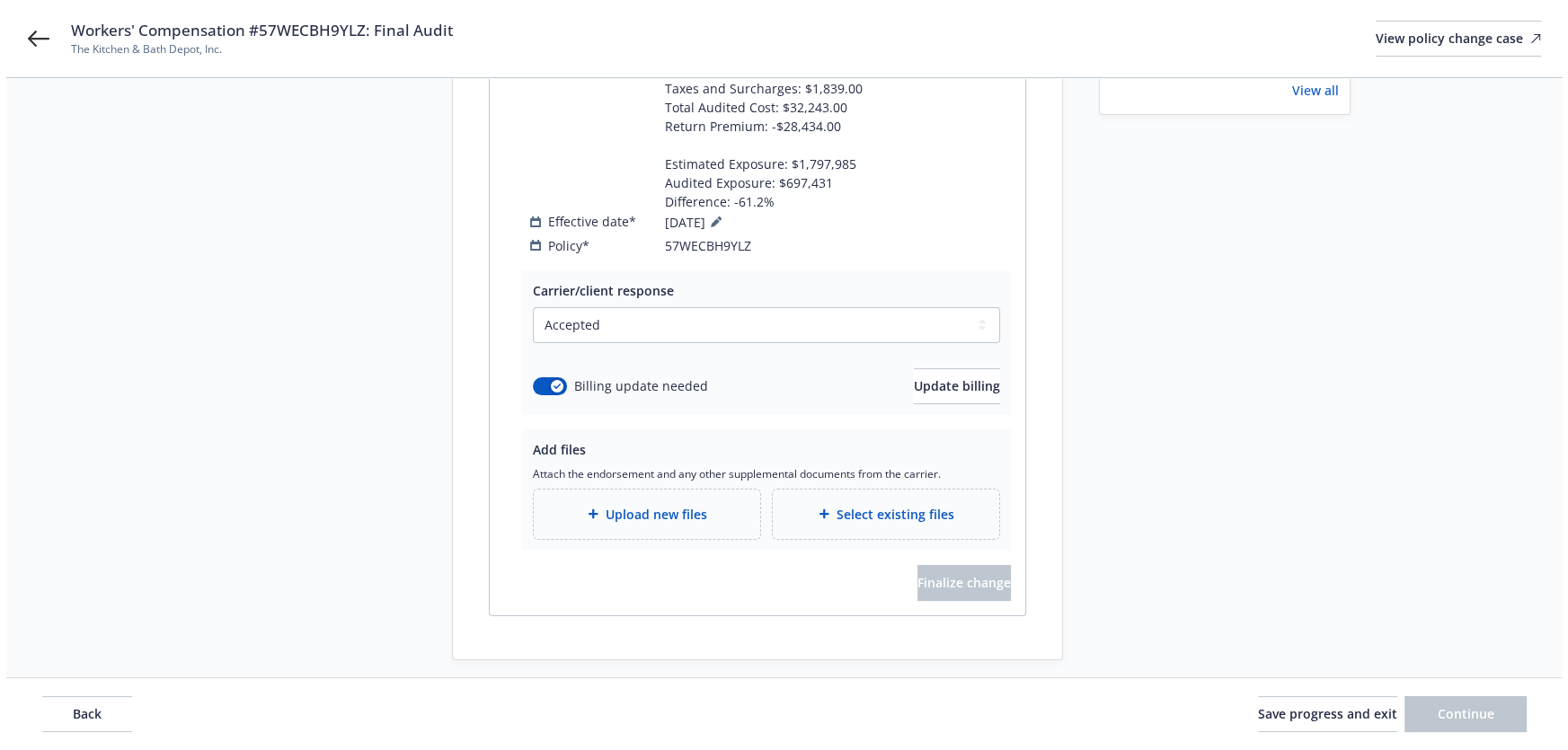
scroll to position [356, 0]
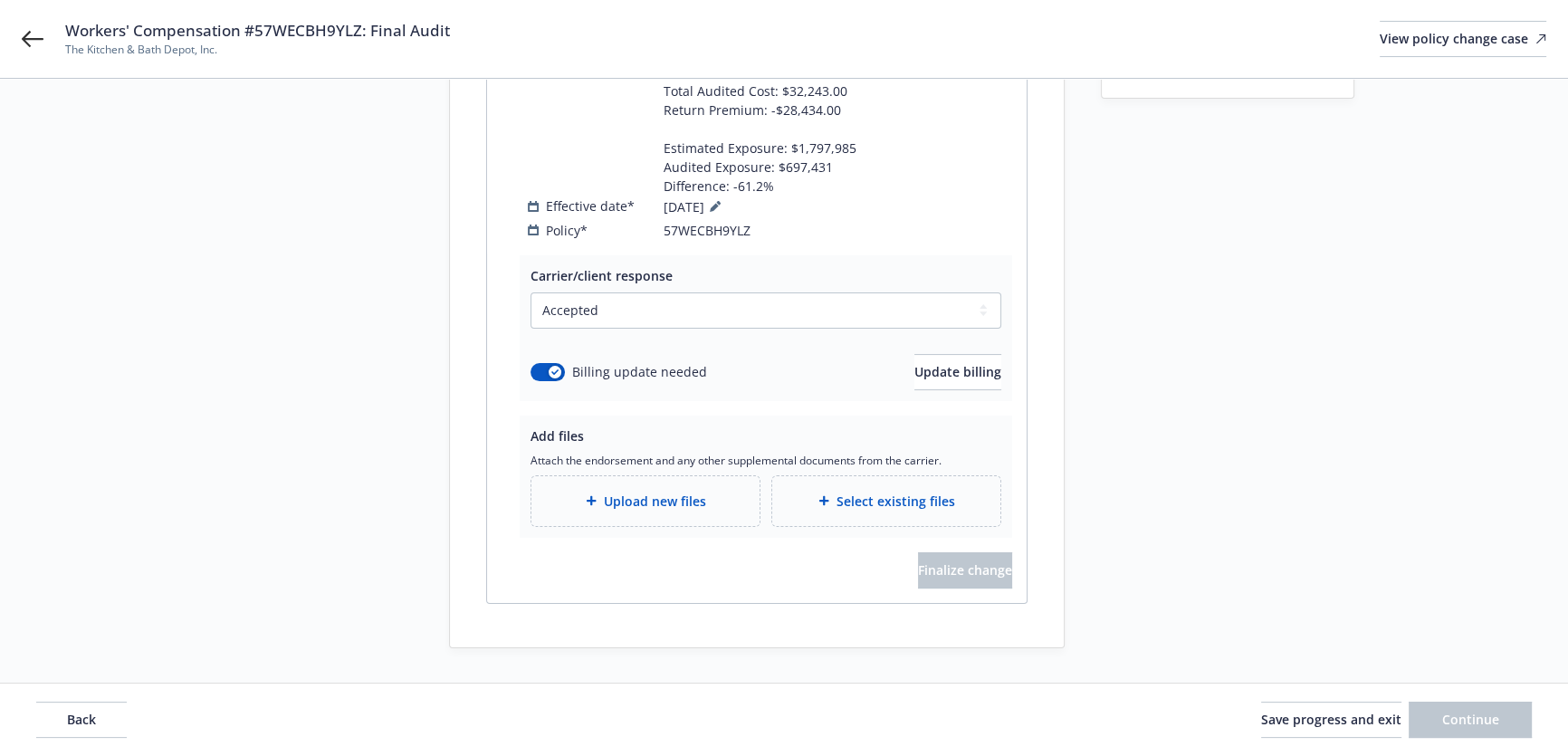
click at [671, 485] on div "Upload new files" at bounding box center [645, 501] width 228 height 50
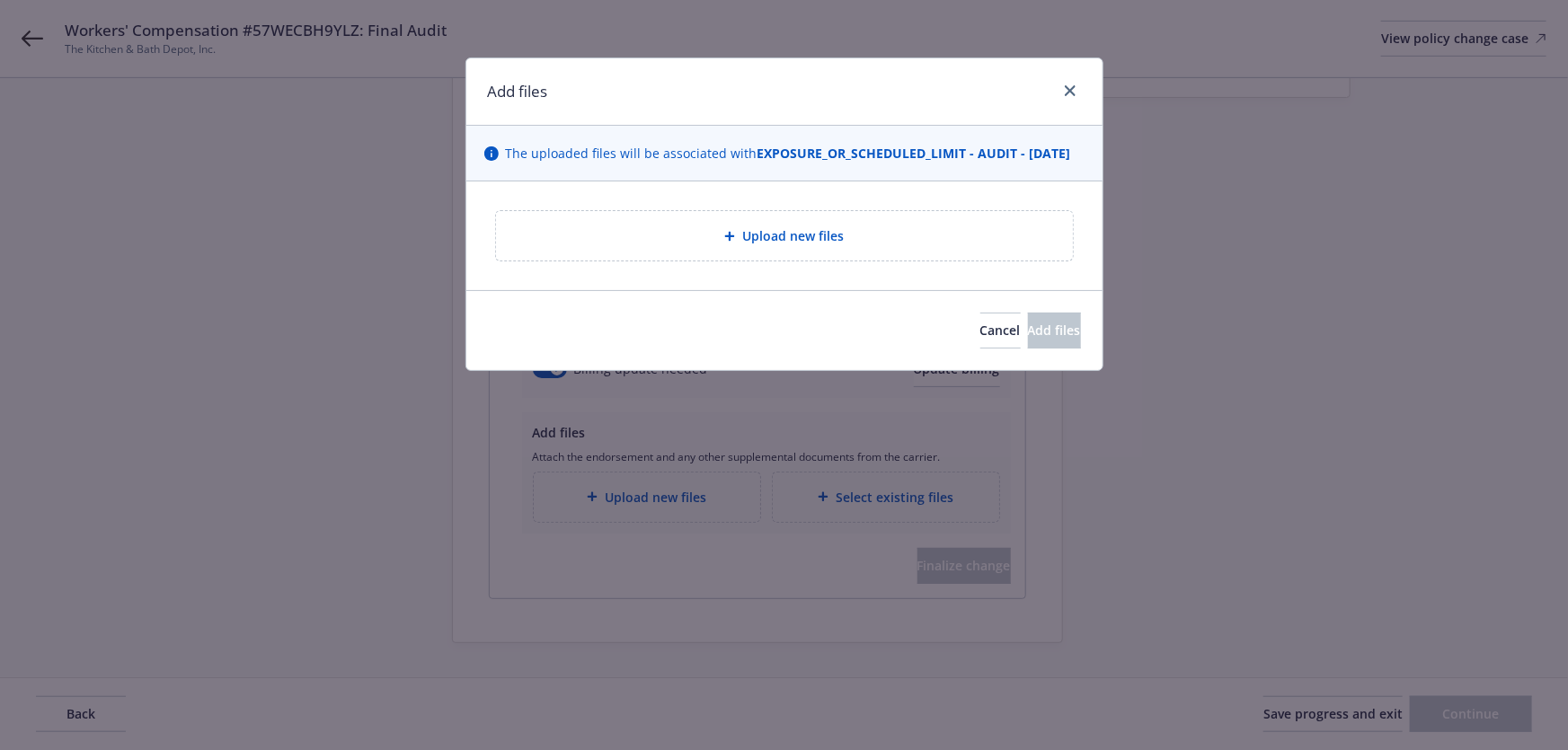
click at [627, 229] on div "Upload new files" at bounding box center [784, 236] width 576 height 49
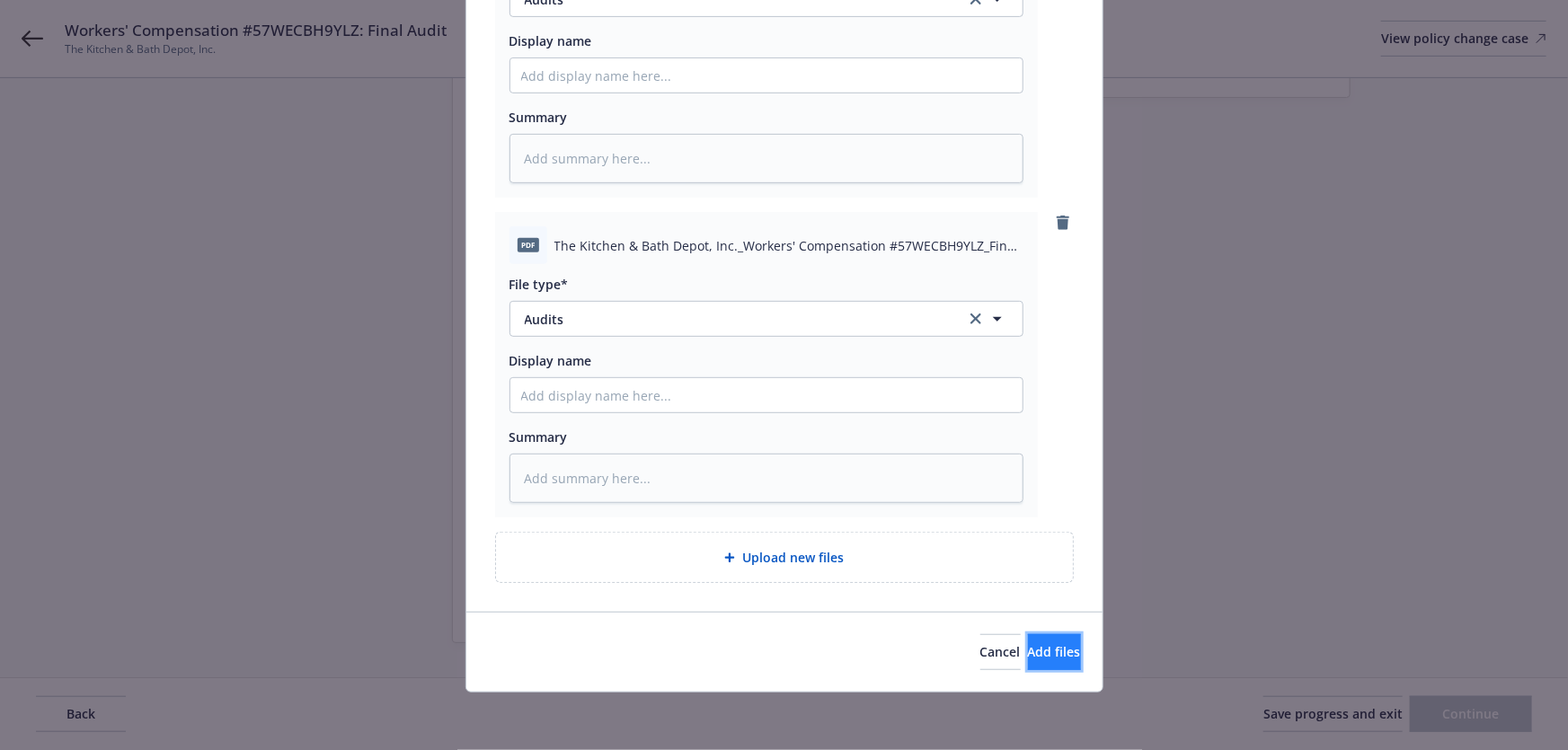
click at [1028, 657] on span "Add files" at bounding box center [1054, 652] width 53 height 17
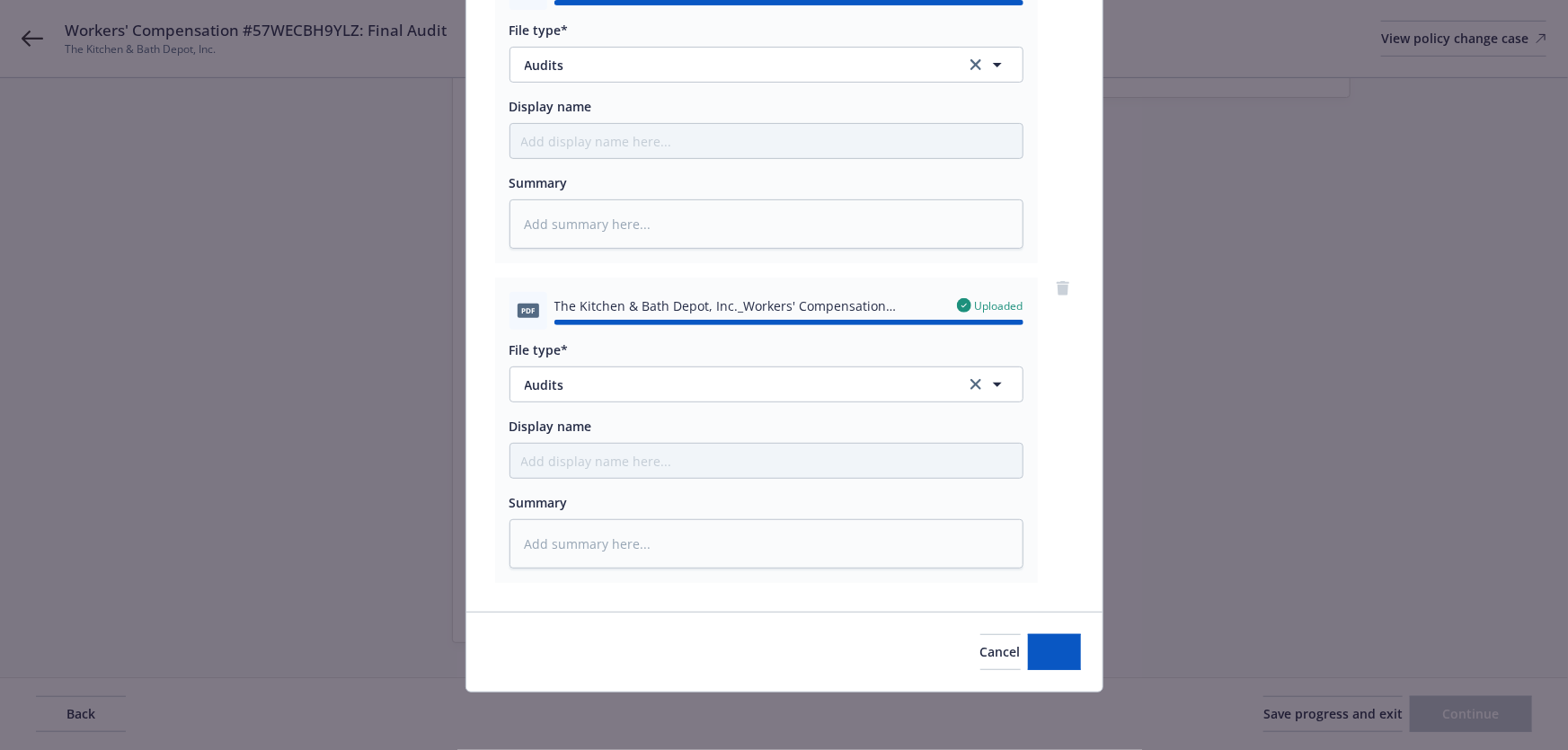
type textarea "x"
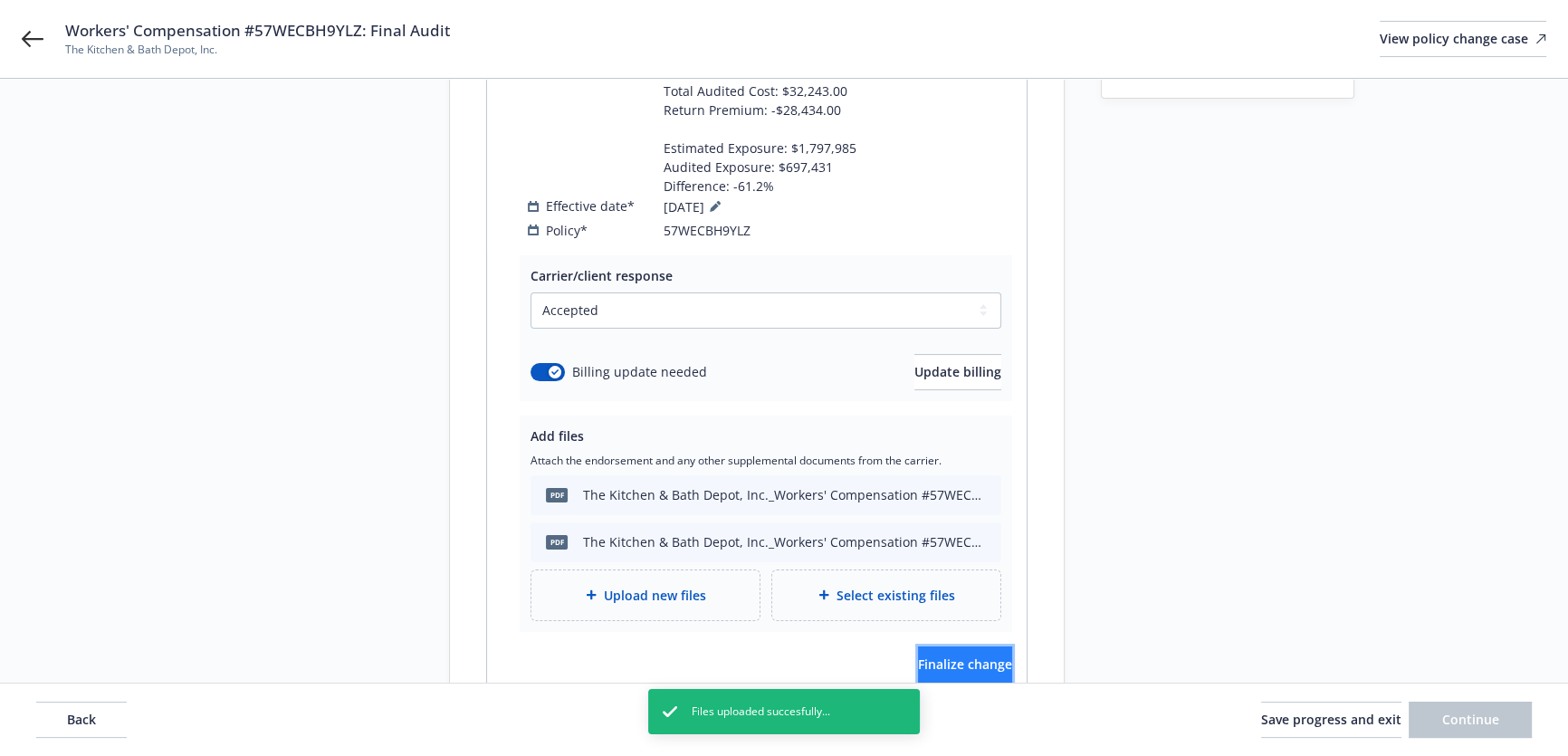
click at [951, 668] on span "Finalize change" at bounding box center [965, 663] width 95 height 17
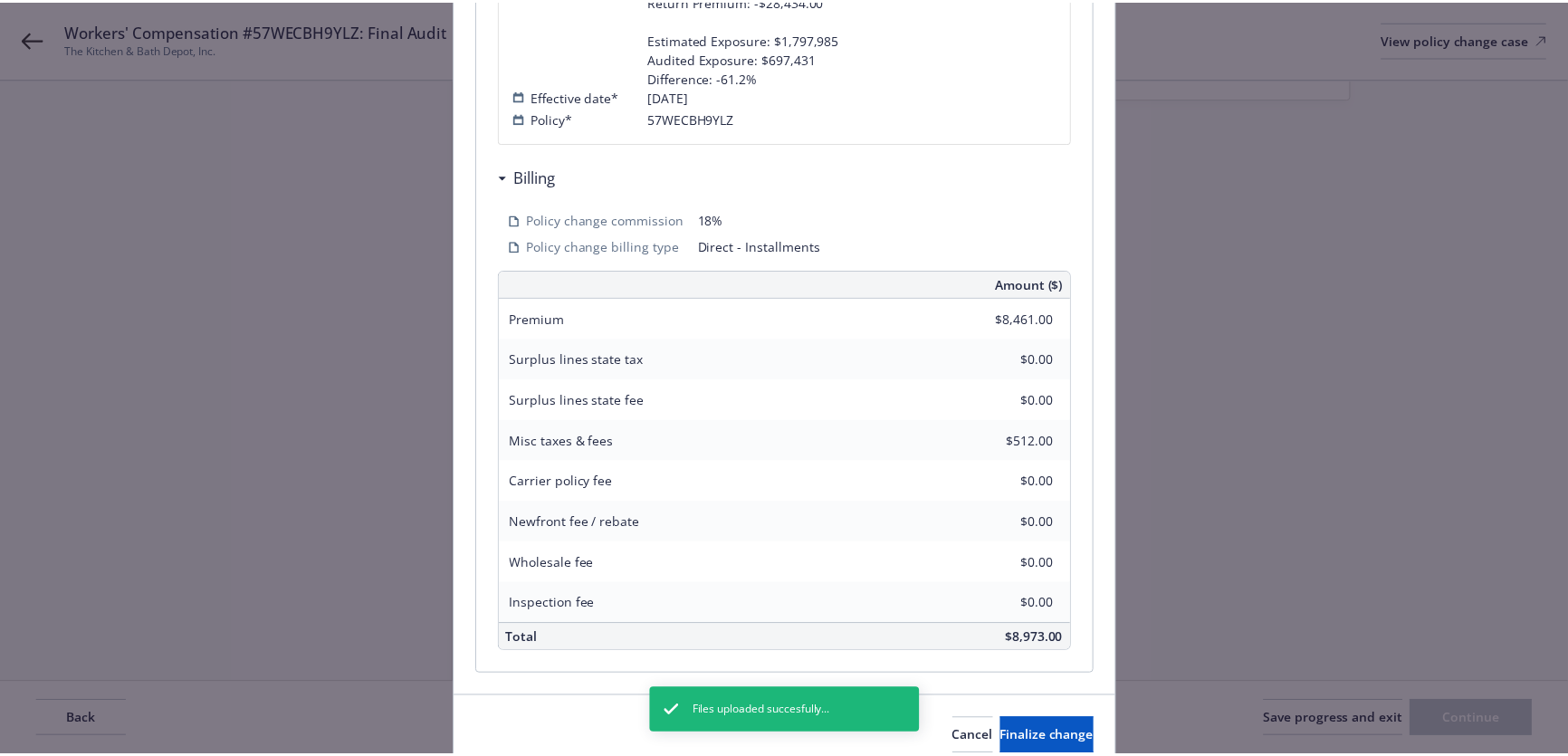
scroll to position [638, 0]
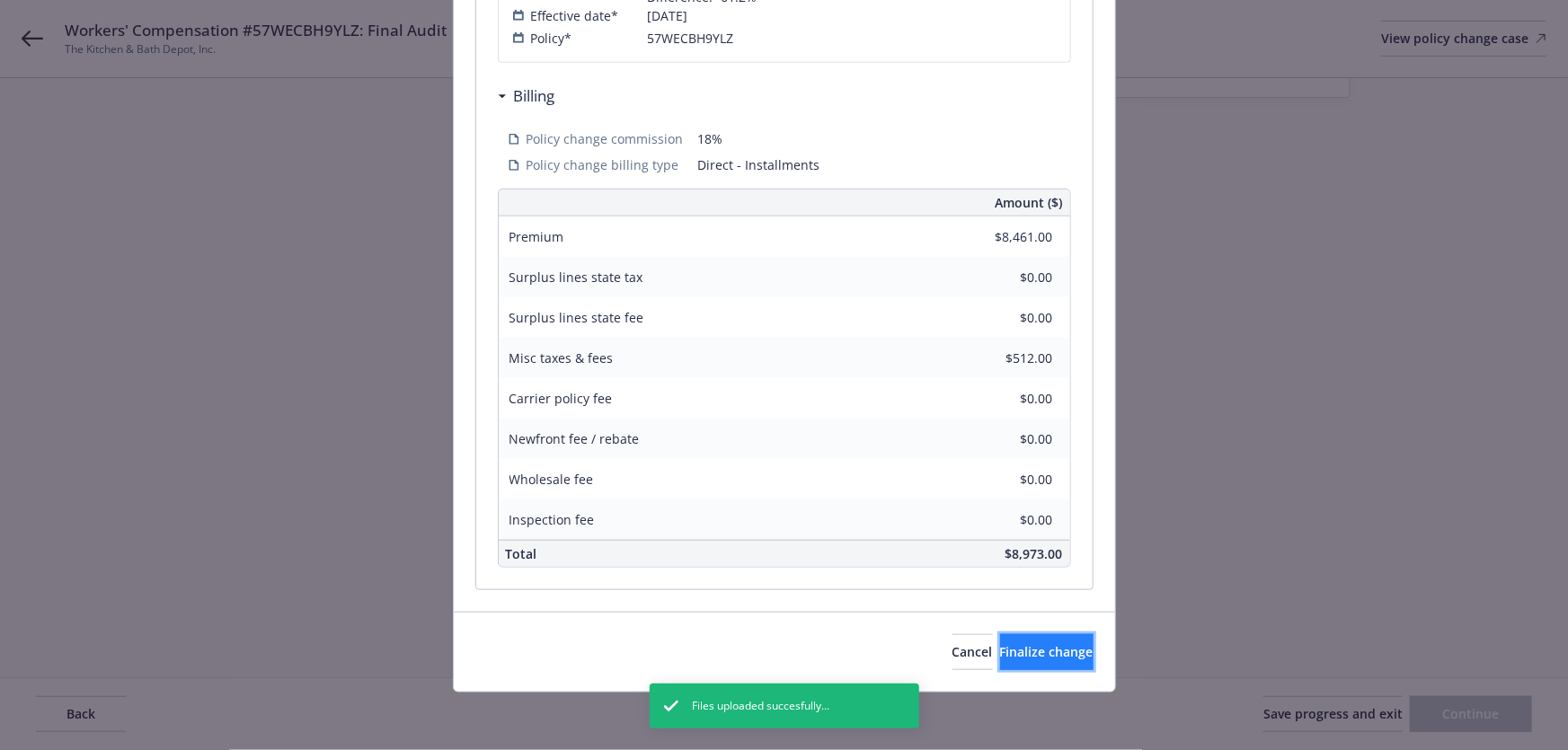
click at [1019, 645] on span "Finalize change" at bounding box center [1046, 652] width 94 height 17
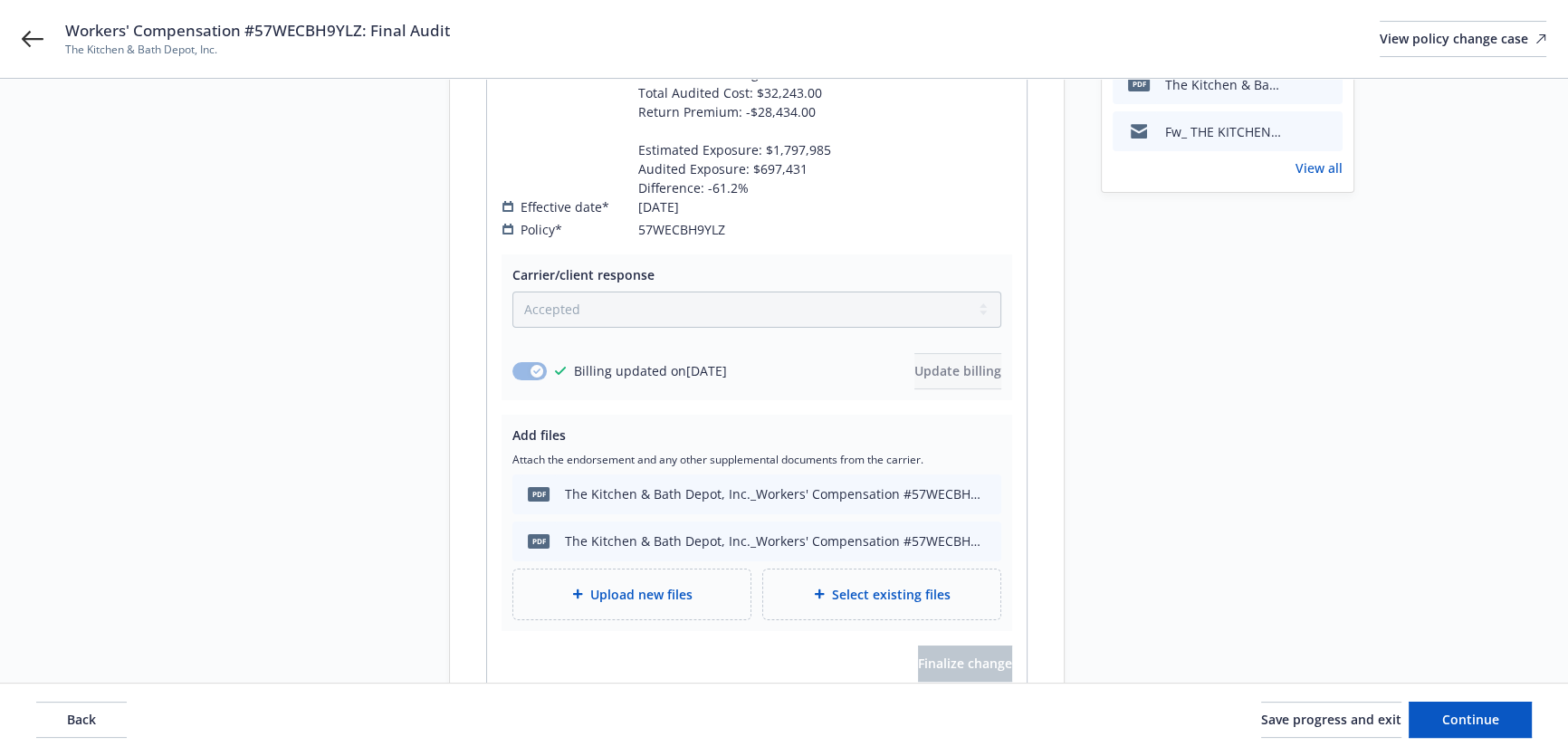
click at [295, 23] on span "Workers' Compensation #57WECBH9YLZ: Final Audit" at bounding box center [257, 31] width 384 height 22
copy span "Workers' Compensation #57WECBH9YLZ: Final Audit"
click at [102, 48] on span "The Kitchen & Bath Depot, Inc." at bounding box center [257, 50] width 384 height 17
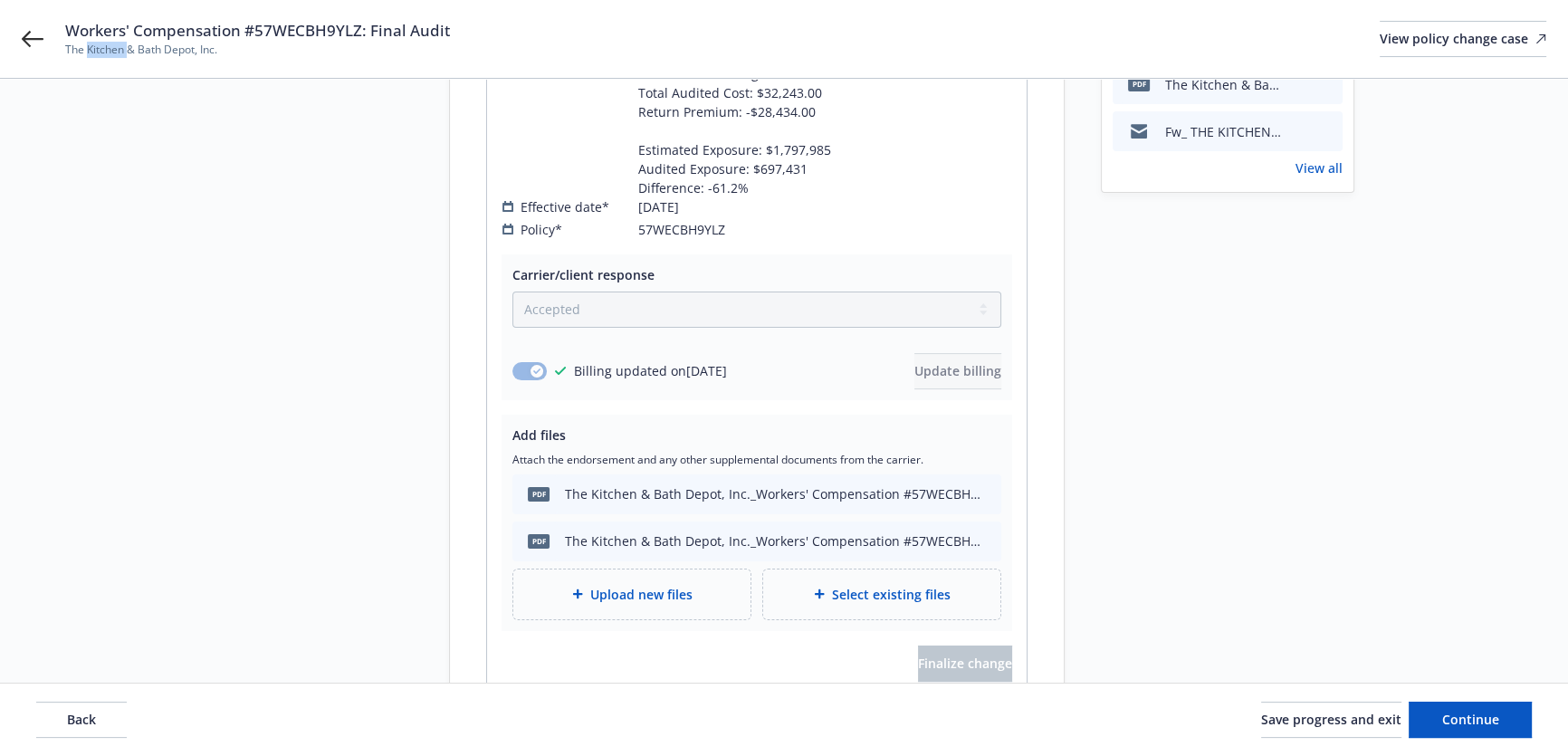
click at [102, 48] on span "The Kitchen & Bath Depot, Inc." at bounding box center [257, 50] width 384 height 17
copy span "The Kitchen & Bath Depot, Inc."
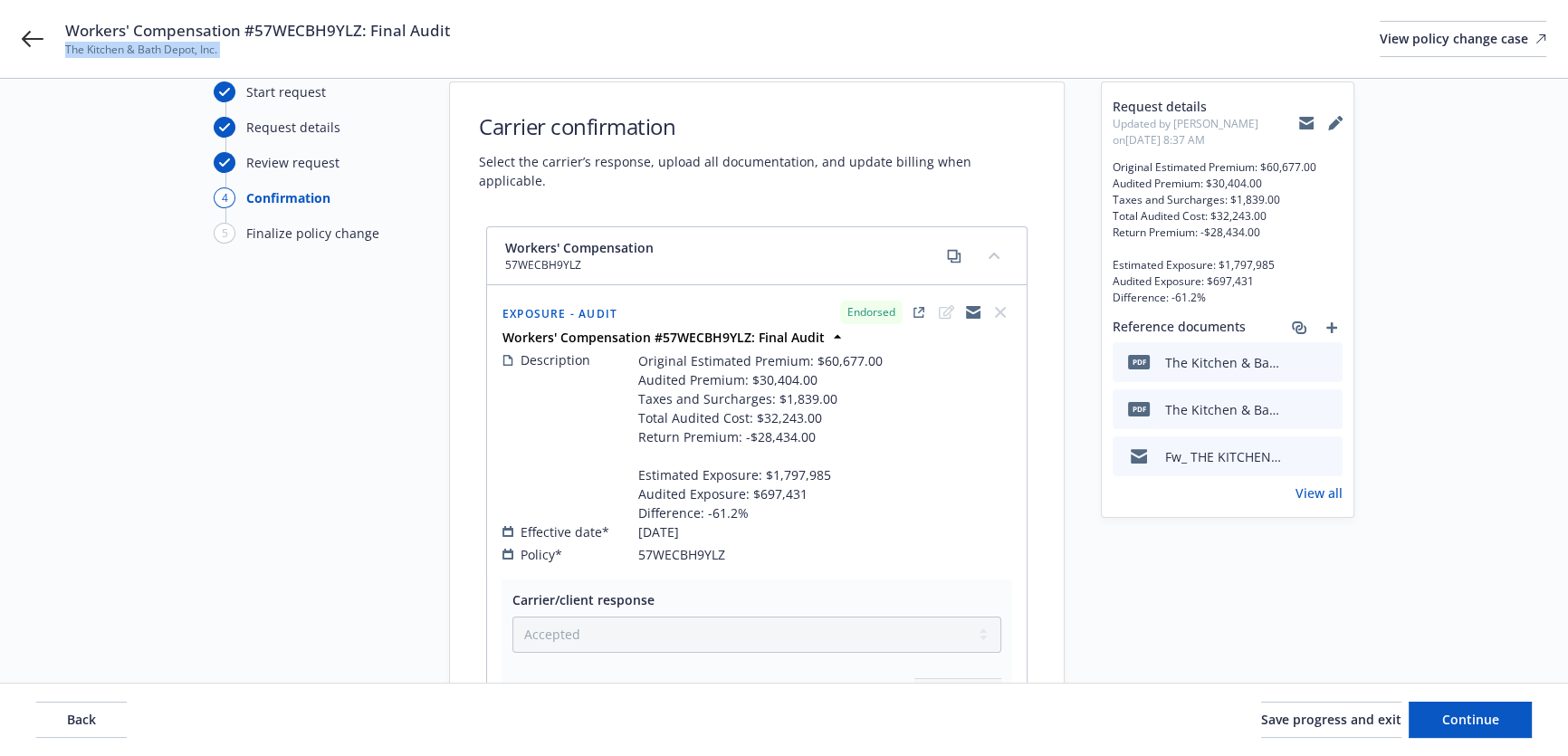
scroll to position [29, 0]
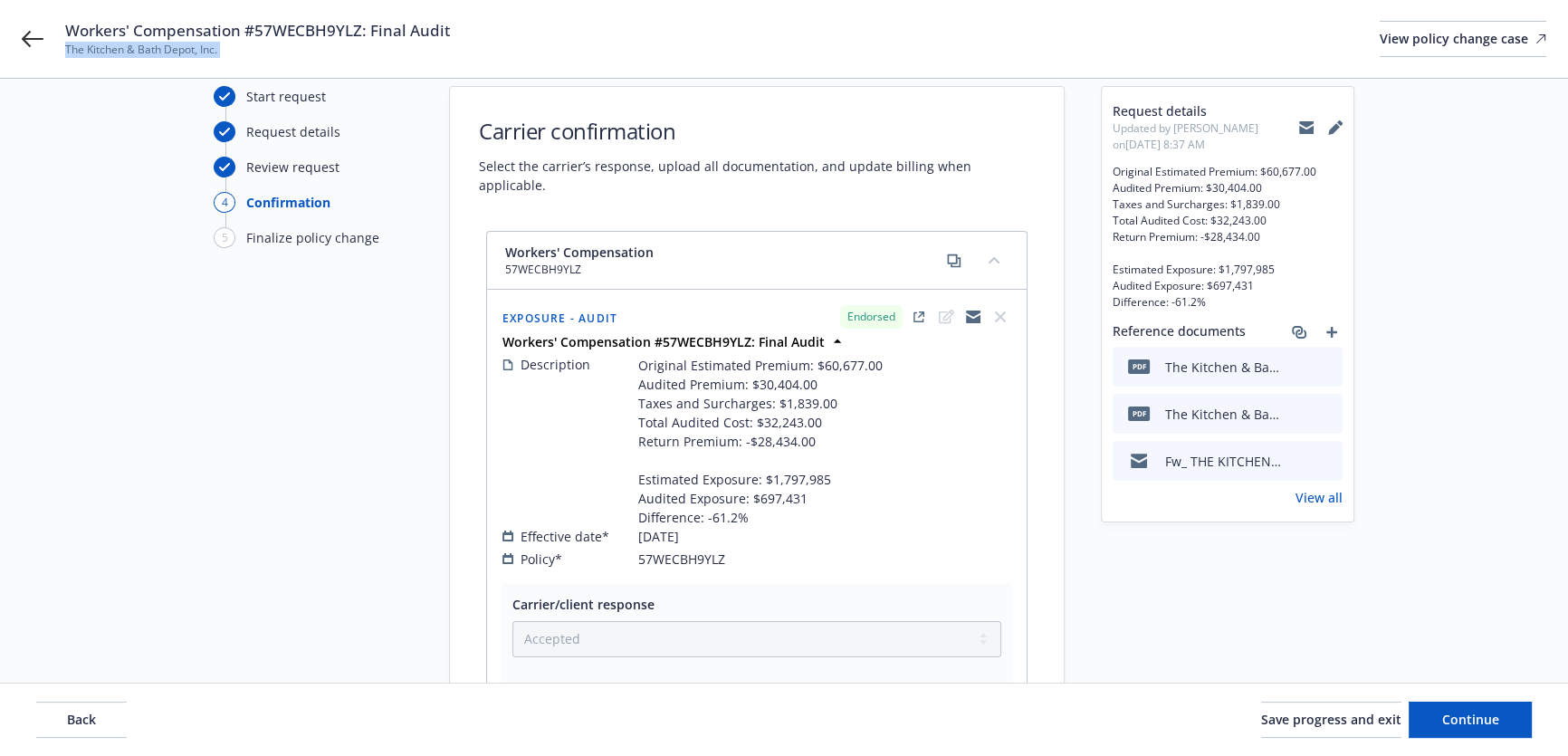
click at [1302, 128] on icon at bounding box center [1307, 128] width 15 height 8
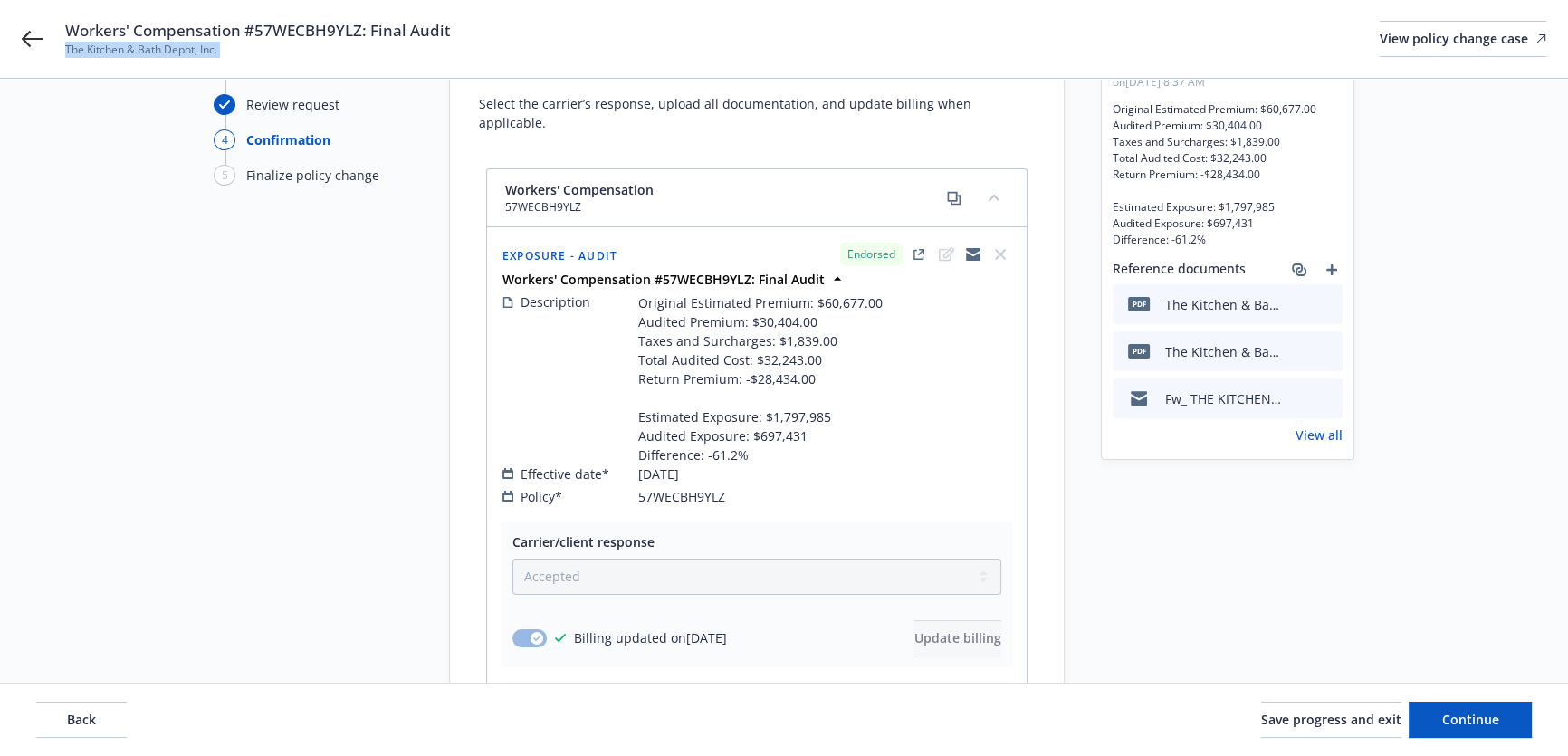
scroll to position [194, 0]
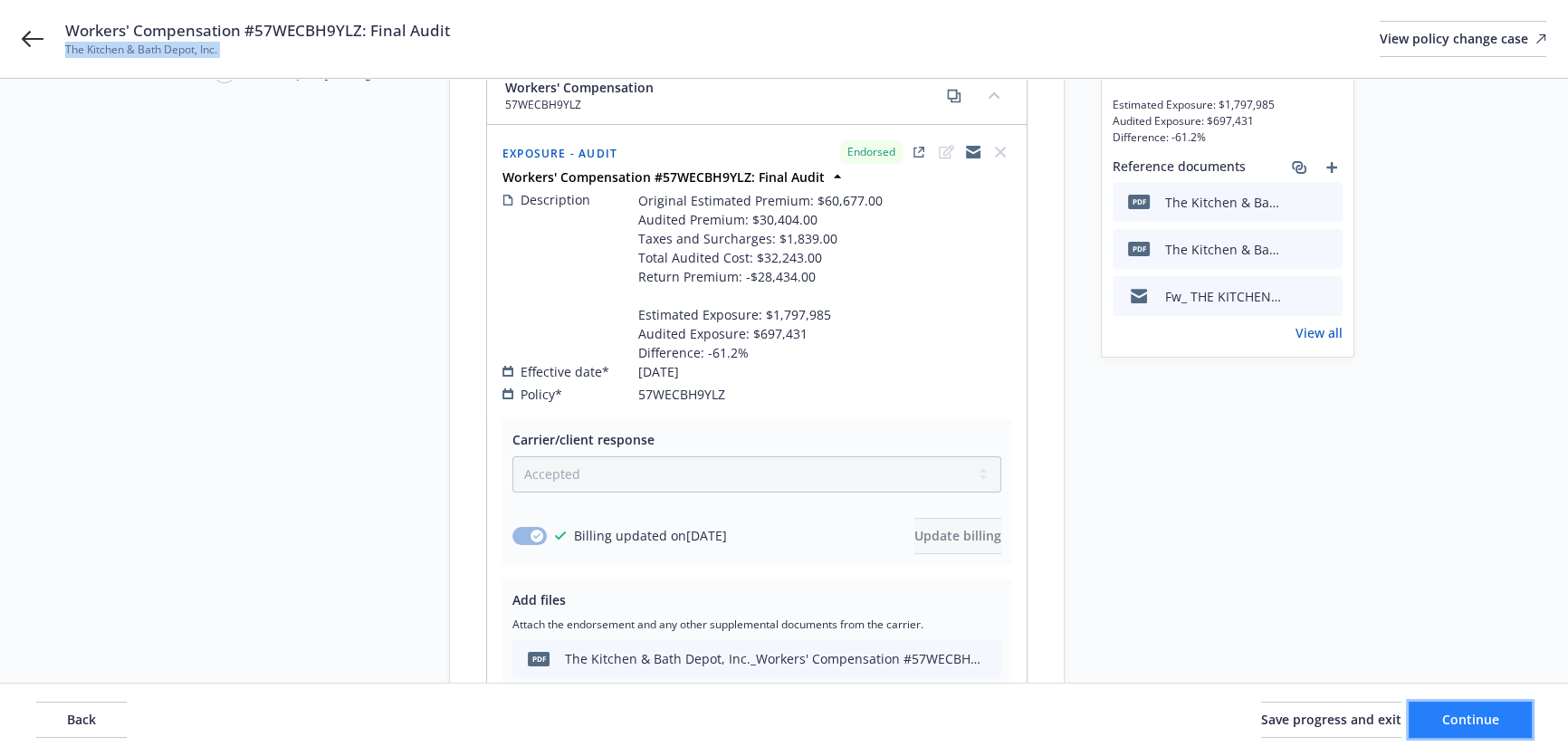
click at [1481, 733] on button "Continue" at bounding box center [1470, 719] width 123 height 36
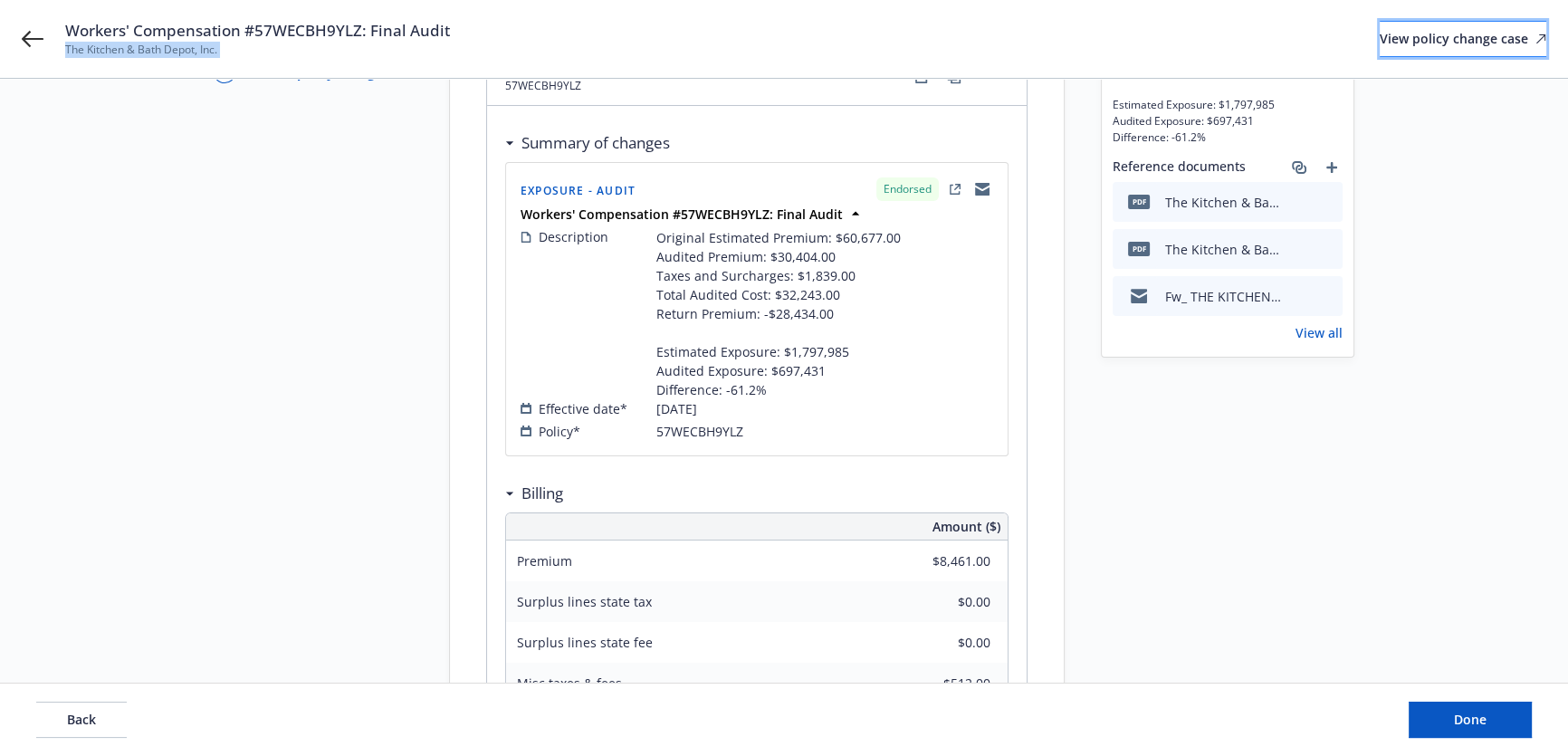
click at [1405, 39] on div "View policy change case" at bounding box center [1463, 39] width 167 height 34
click at [1457, 730] on button "Done" at bounding box center [1470, 719] width 123 height 36
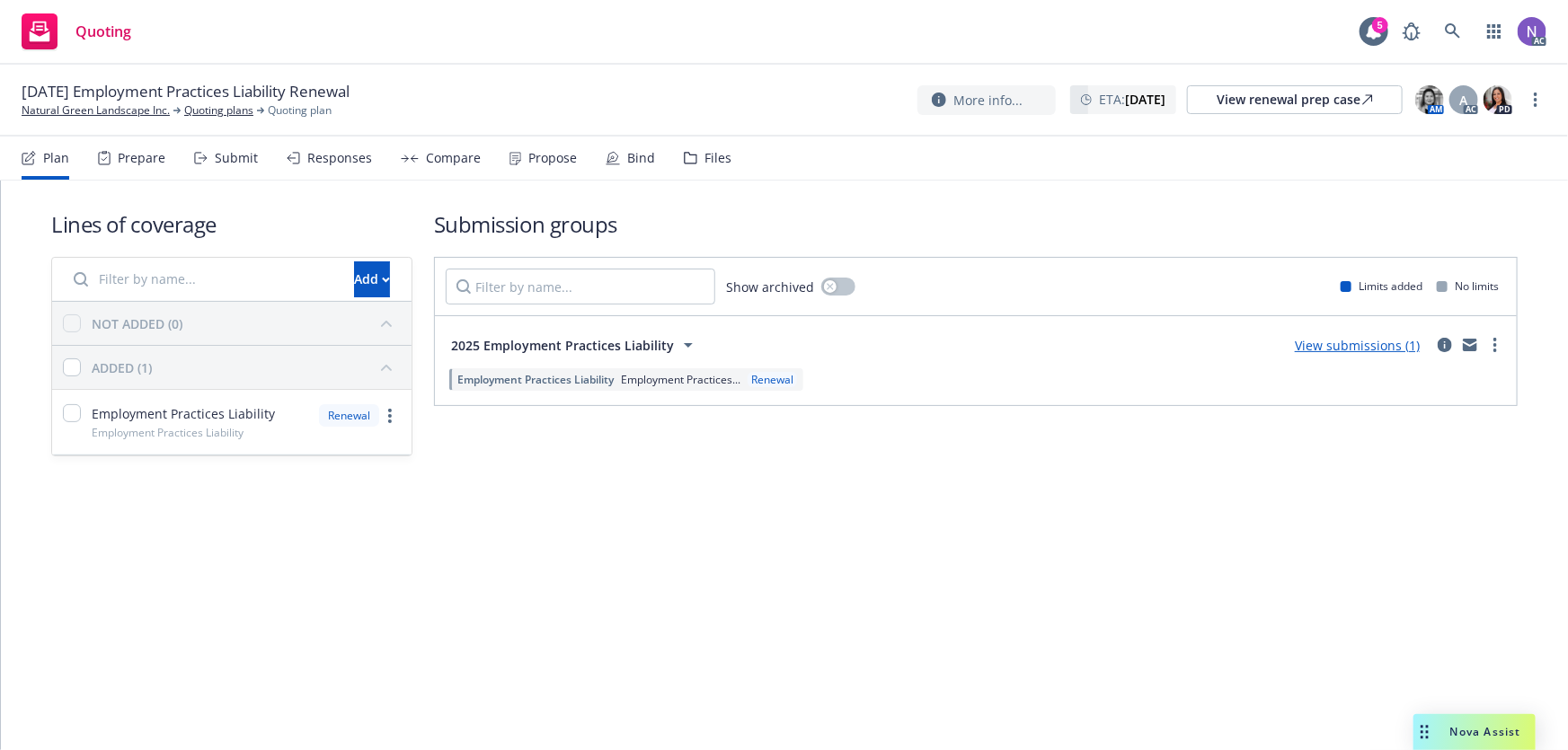
click at [731, 160] on nav "Plan Prepare Submit Responses Compare Propose Bind Files" at bounding box center [784, 157] width 1524 height 43
click at [718, 160] on div "Files" at bounding box center [718, 158] width 27 height 15
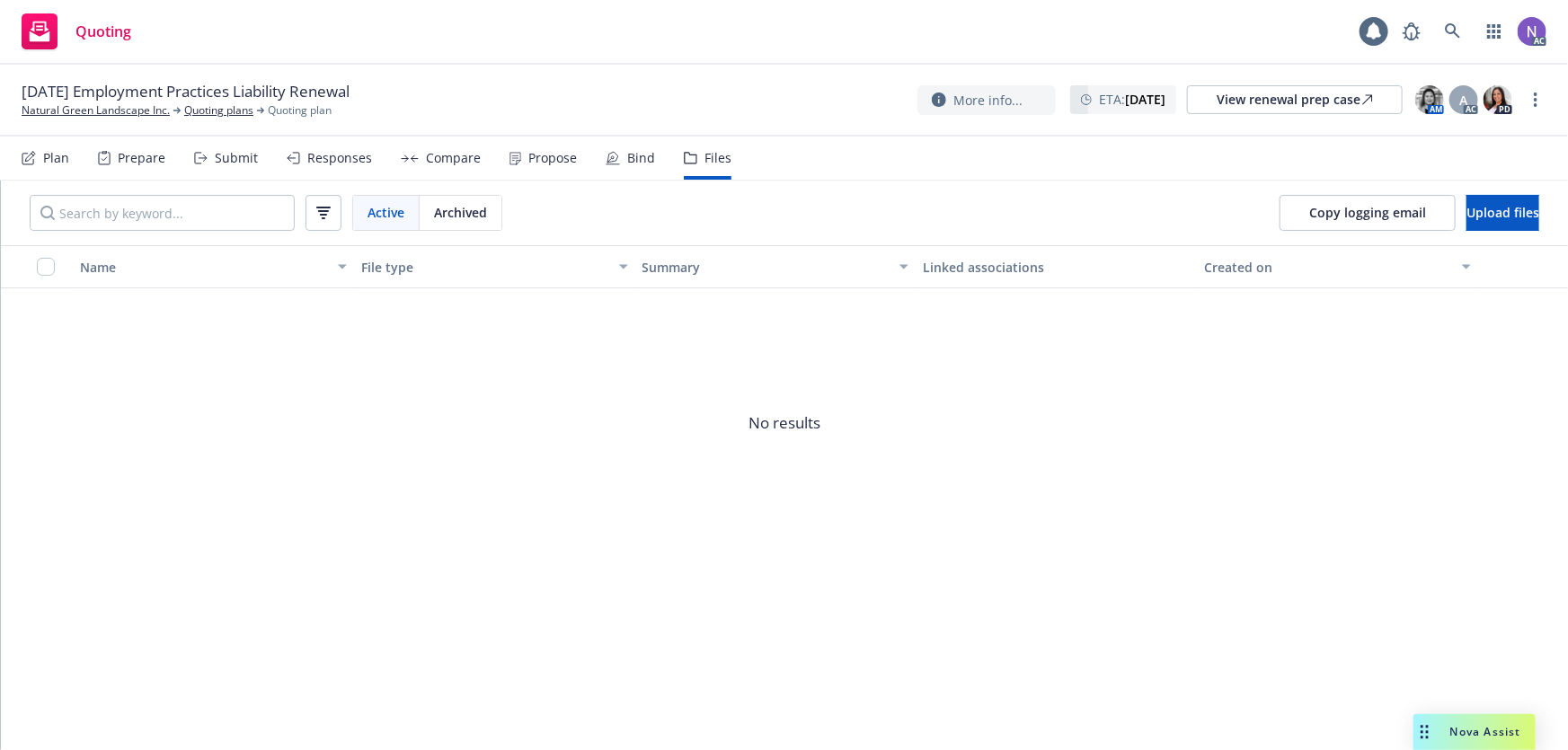
click at [135, 153] on div "Prepare" at bounding box center [141, 158] width 47 height 15
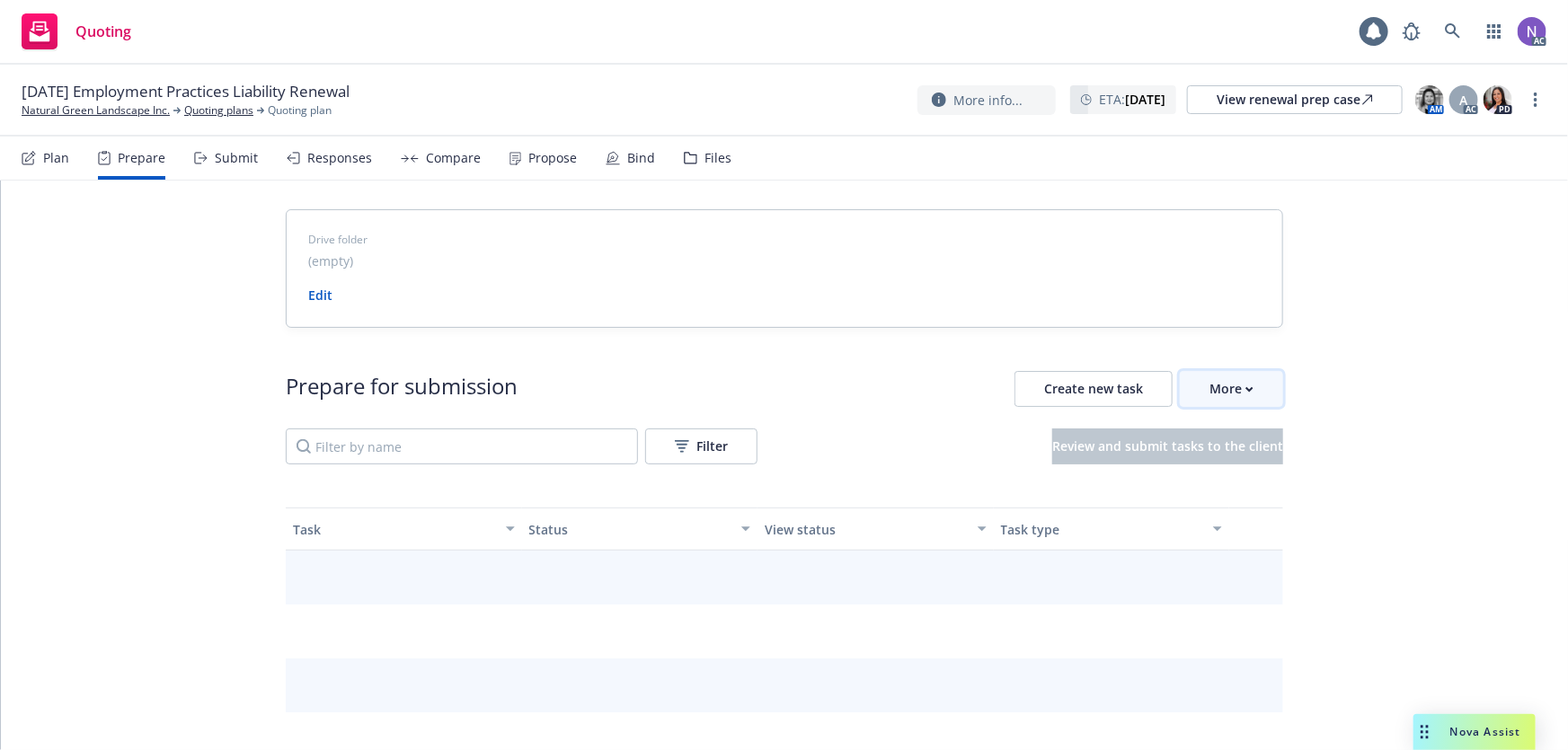
click at [1236, 391] on div "More" at bounding box center [1231, 389] width 44 height 34
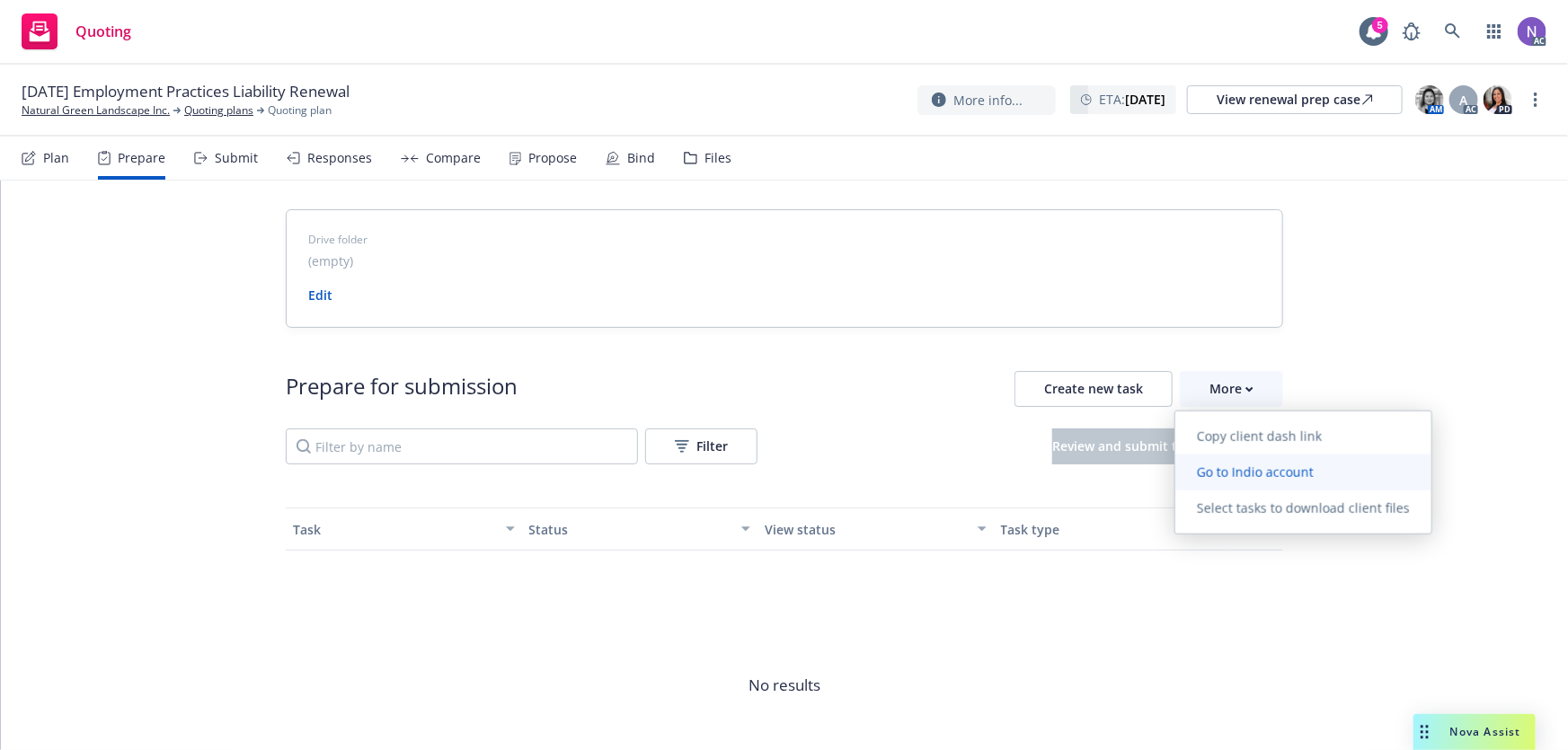
click at [1240, 465] on span "Go to Indio account" at bounding box center [1256, 471] width 160 height 17
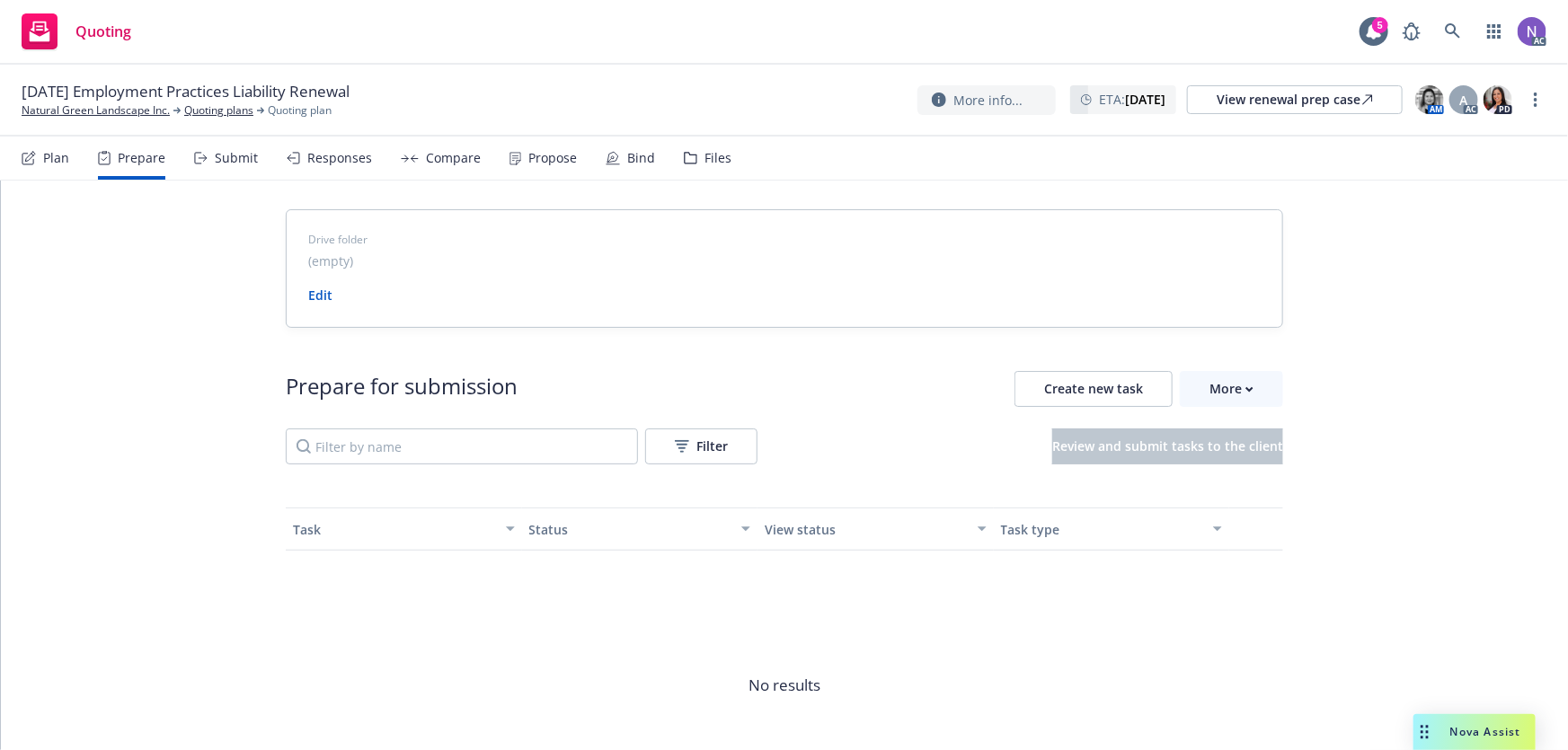
drag, startPoint x: 99, startPoint y: 110, endPoint x: 120, endPoint y: 0, distance: 112.0
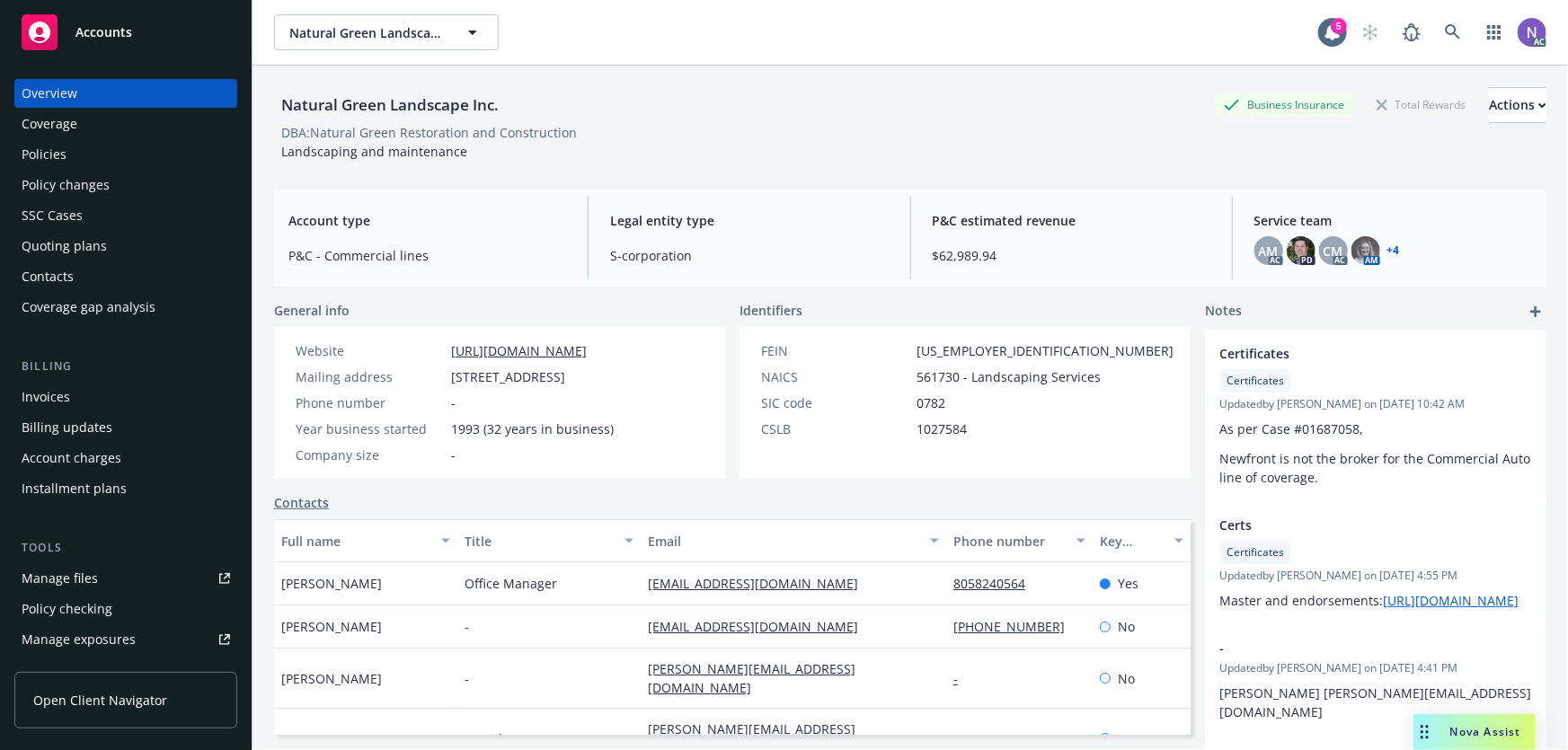
click at [137, 150] on div "Policies" at bounding box center [126, 155] width 209 height 29
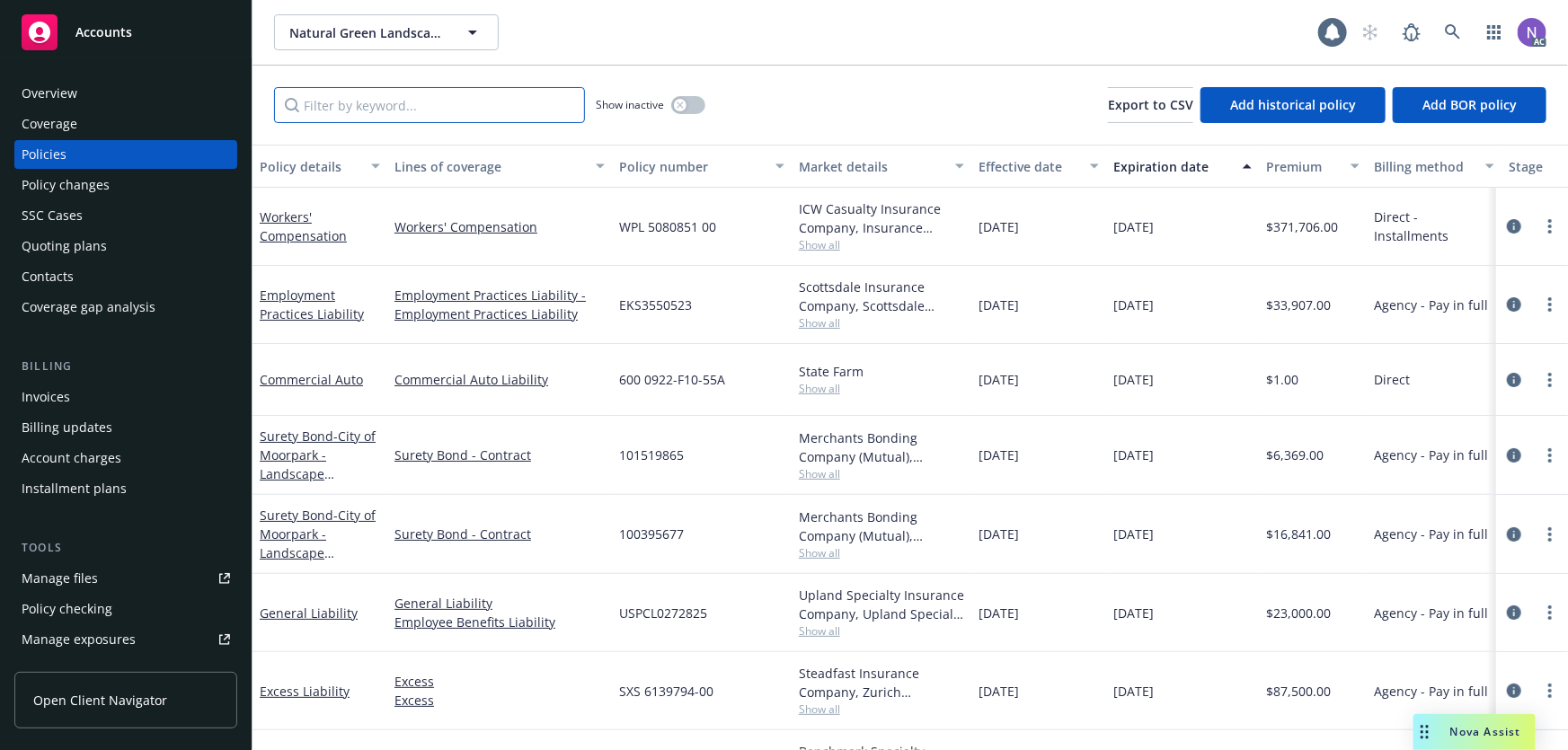
click at [521, 110] on input "Filter by keyword..." at bounding box center [429, 105] width 311 height 35
click at [695, 103] on button "button" at bounding box center [687, 106] width 34 height 18
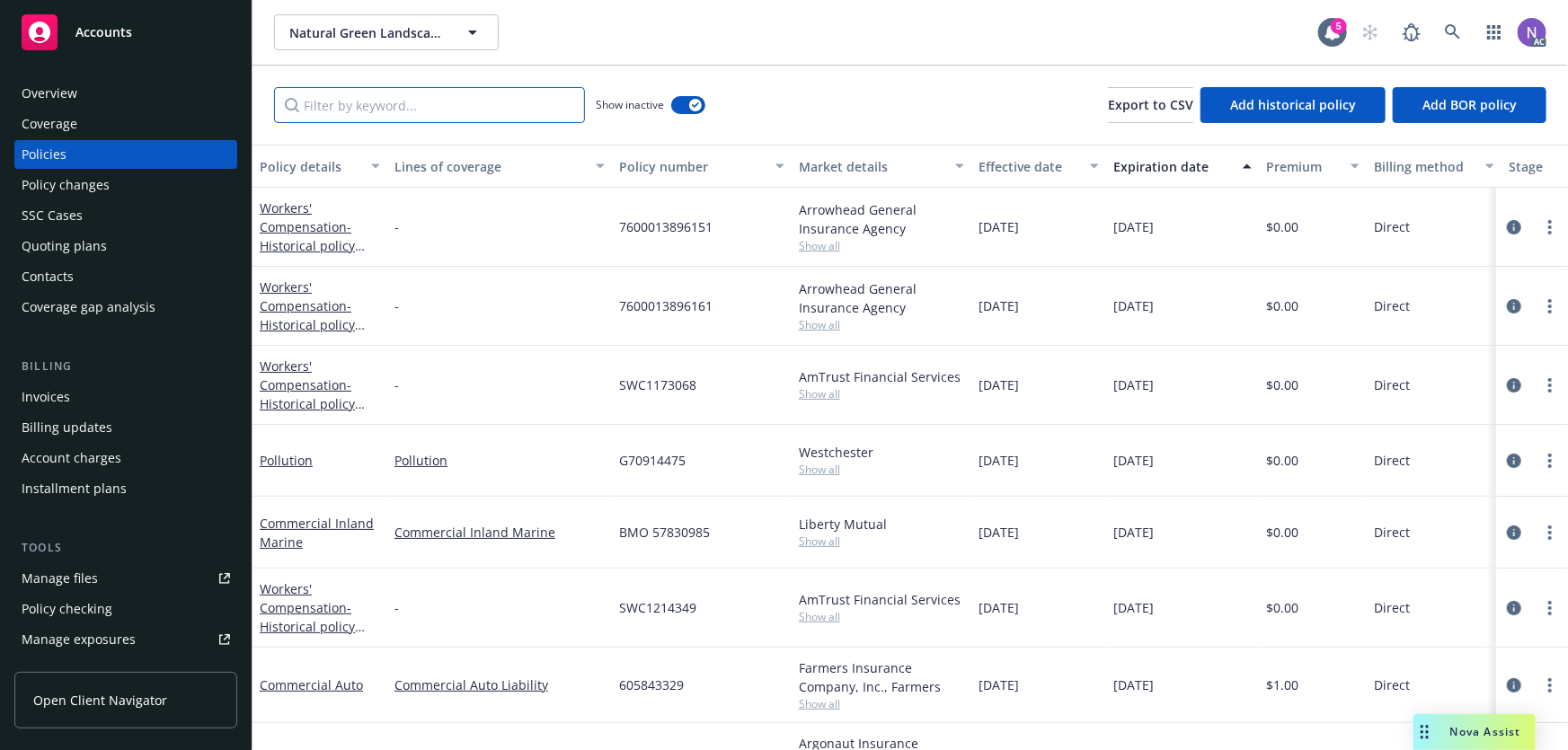
click at [524, 99] on input "Filter by keyword..." at bounding box center [429, 105] width 311 height 35
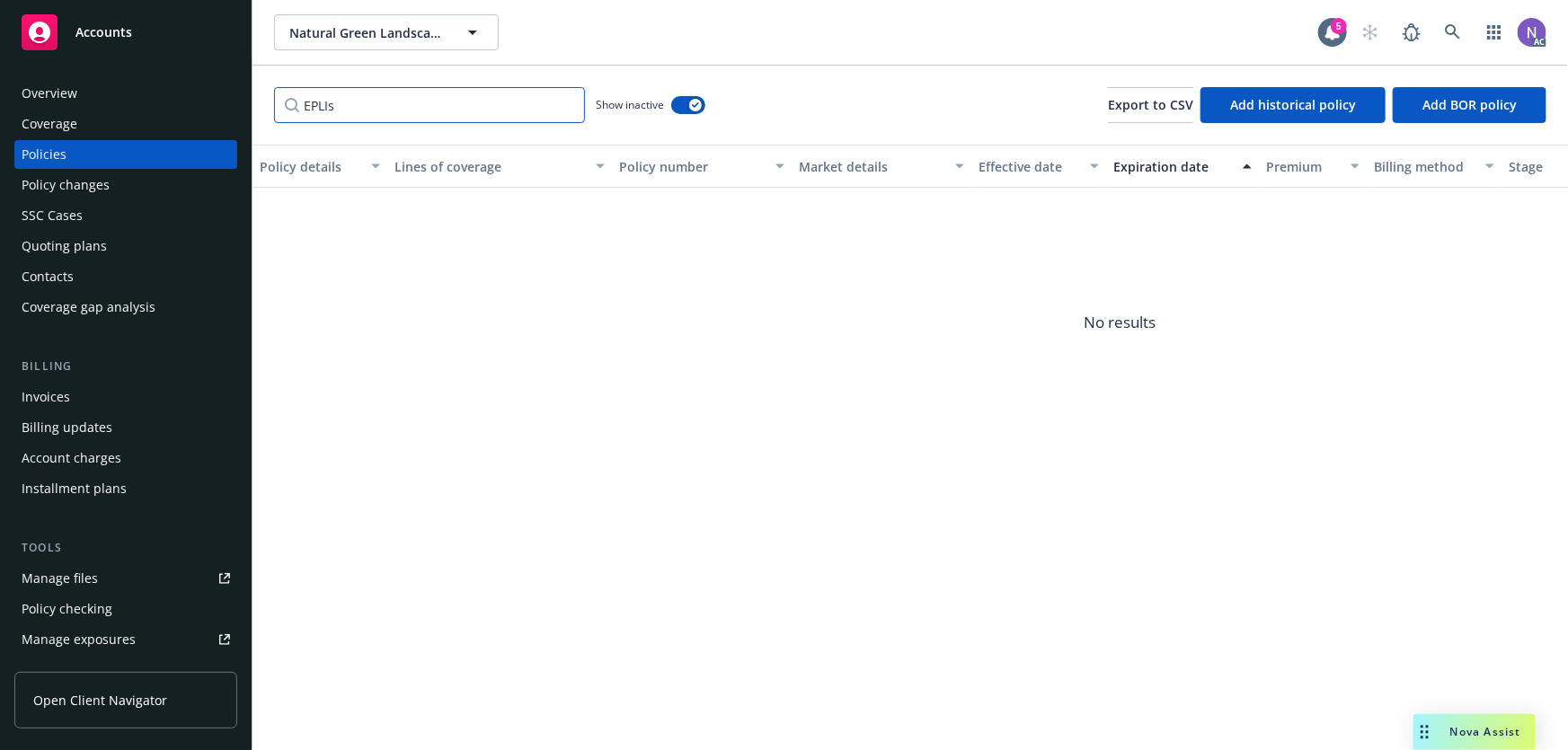
paste input "mployment Practices Liability"
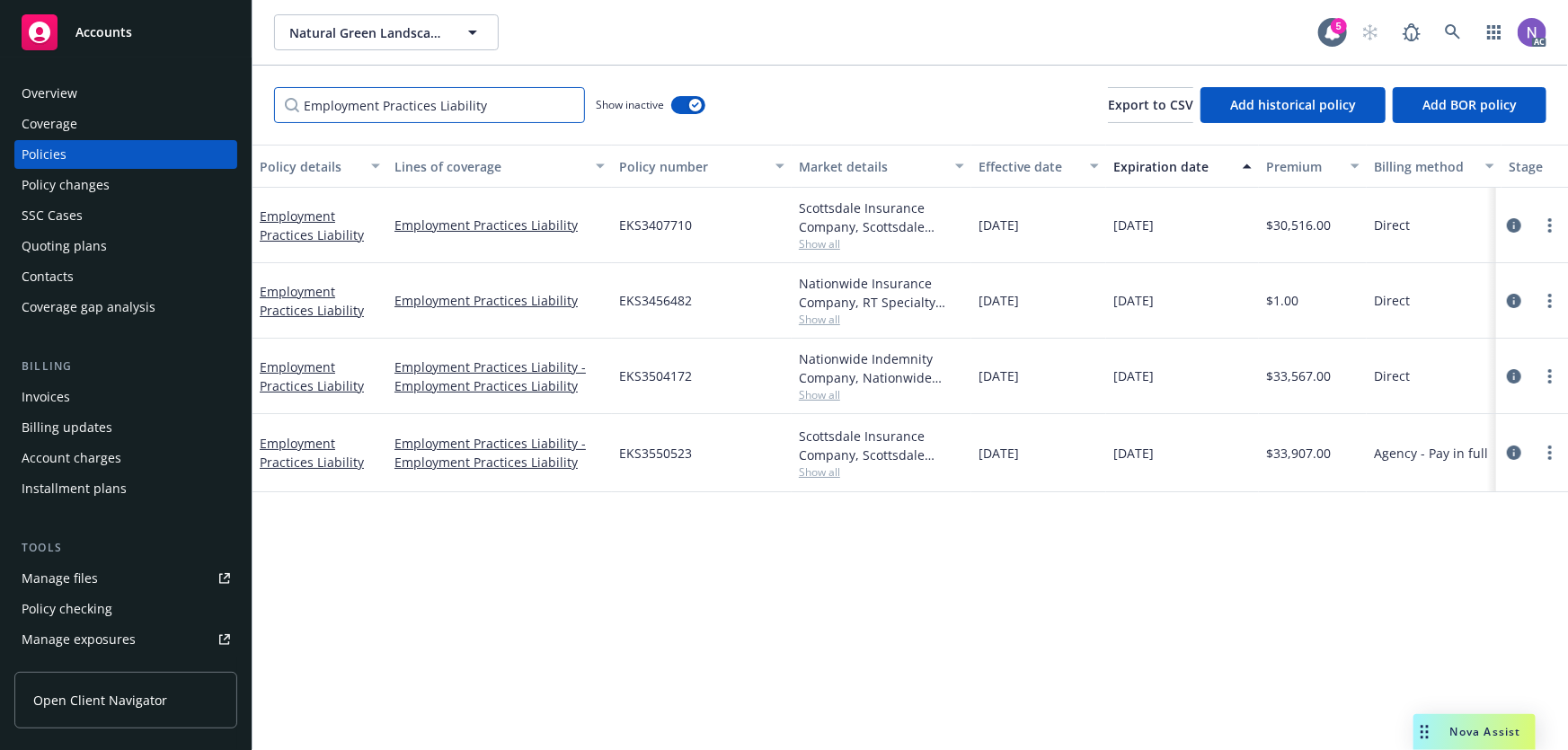
type input "Employment Practices Liability"
